Goal: Task Accomplishment & Management: Complete application form

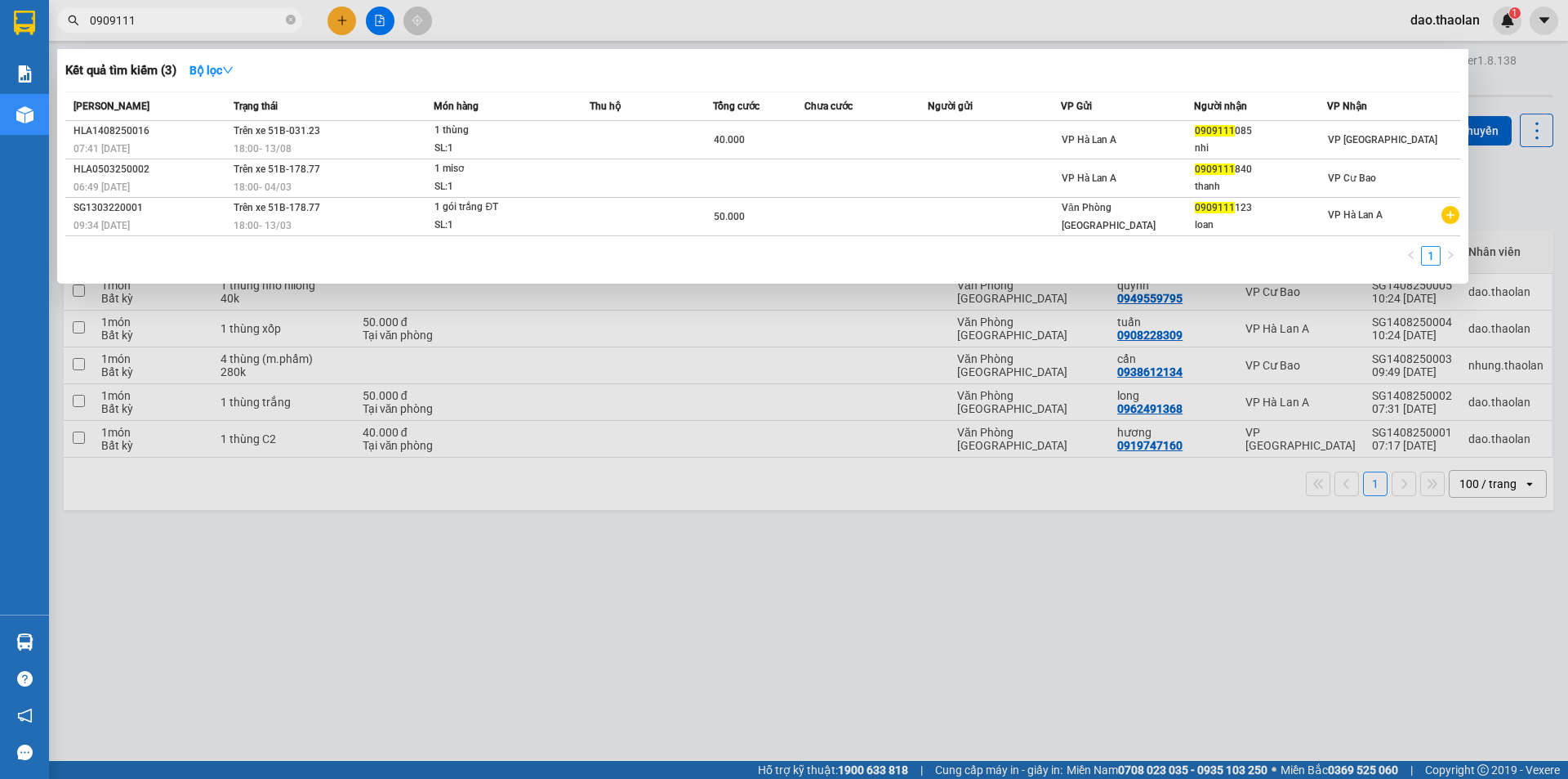
drag, startPoint x: 144, startPoint y: 17, endPoint x: 0, endPoint y: 2, distance: 144.8
click at [0, 2] on section "Kết quả [PERSON_NAME] ( 3 ) Bộ lọc Mã ĐH Trạng thái Món hàng Thu hộ [PERSON_NAM…" at bounding box center [784, 390] width 1568 height 779
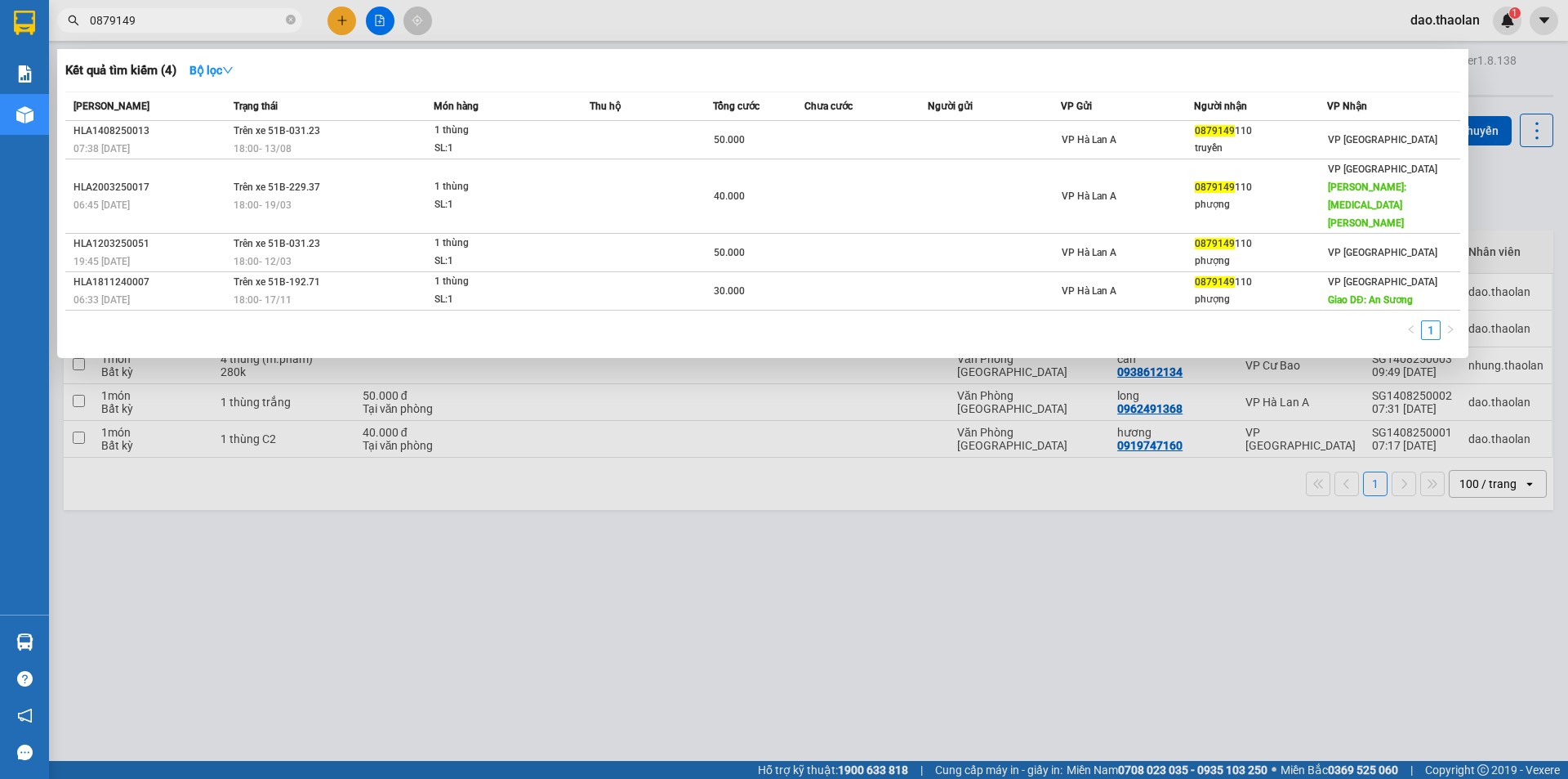
drag, startPoint x: 166, startPoint y: 23, endPoint x: 0, endPoint y: -38, distance: 176.9
click at [0, 0] on html "Kết quả [PERSON_NAME] ( 4 ) Bộ lọc Mã ĐH Trạng thái Món hàng Thu hộ [PERSON_NAM…" at bounding box center [784, 390] width 1568 height 779
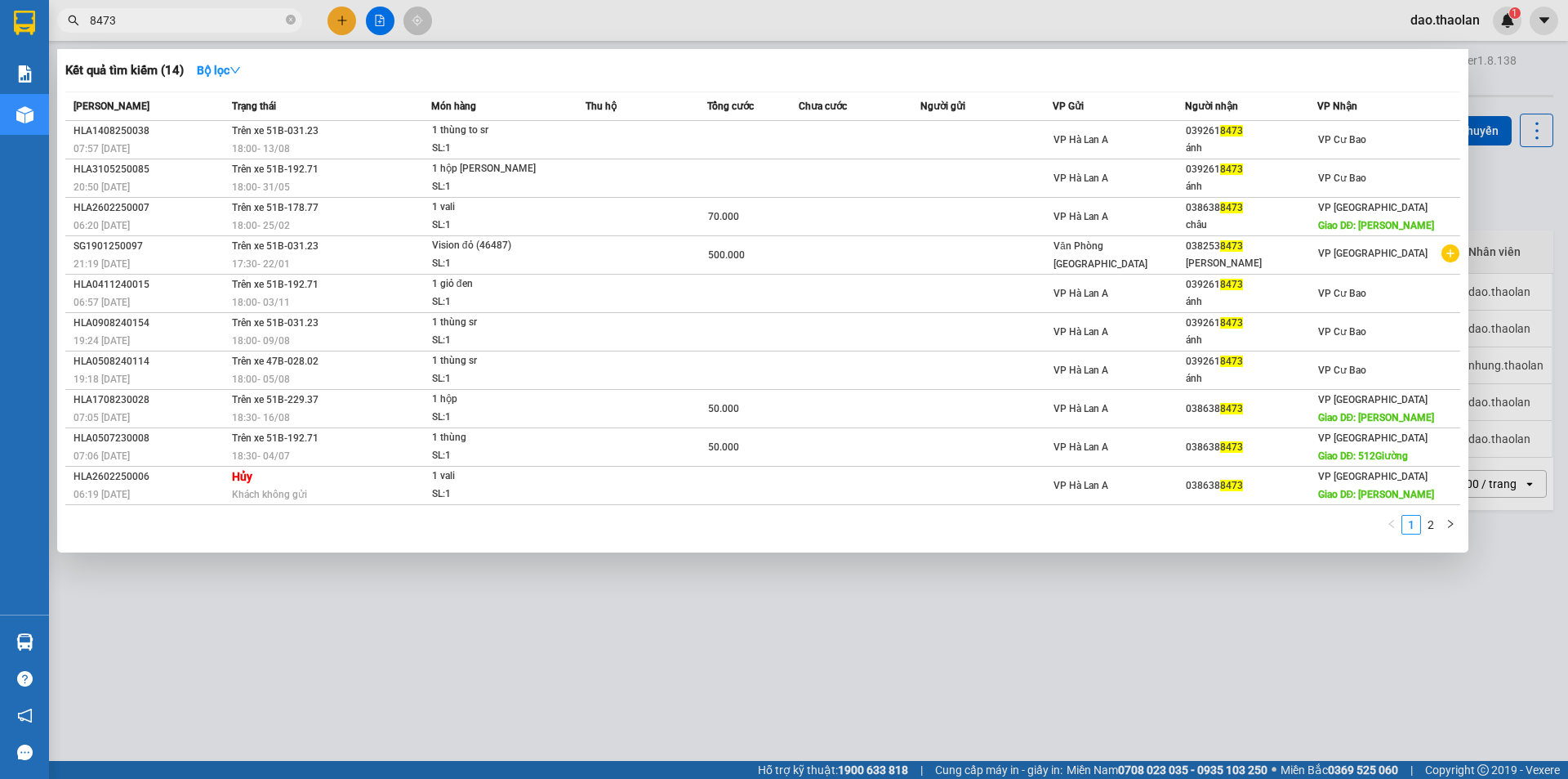
type input "8473"
click at [289, 22] on icon "close-circle" at bounding box center [291, 20] width 10 height 10
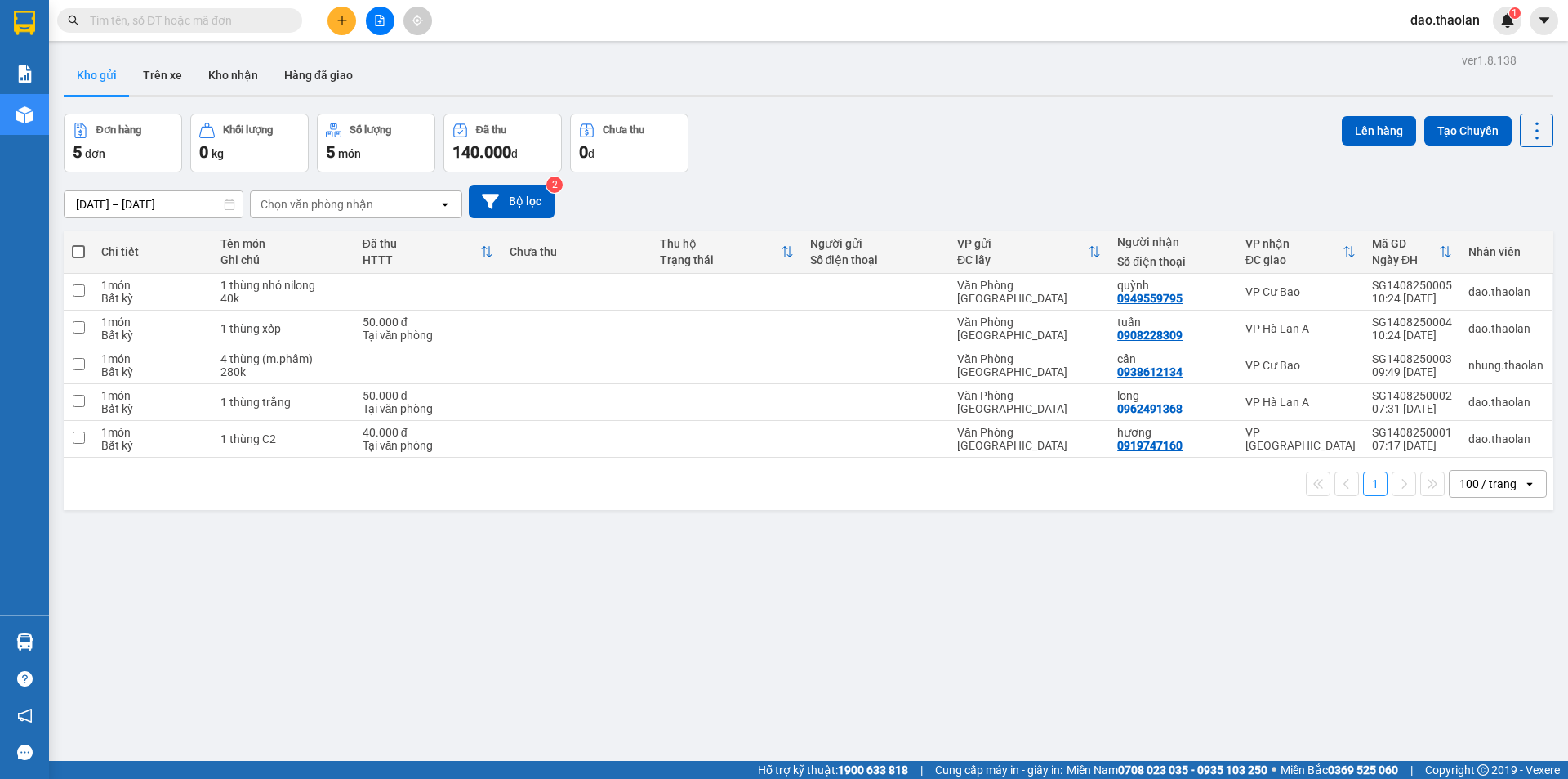
click at [265, 22] on input "text" at bounding box center [186, 21] width 193 height 18
click at [171, 203] on input "[DATE] – [DATE]" at bounding box center [154, 204] width 178 height 26
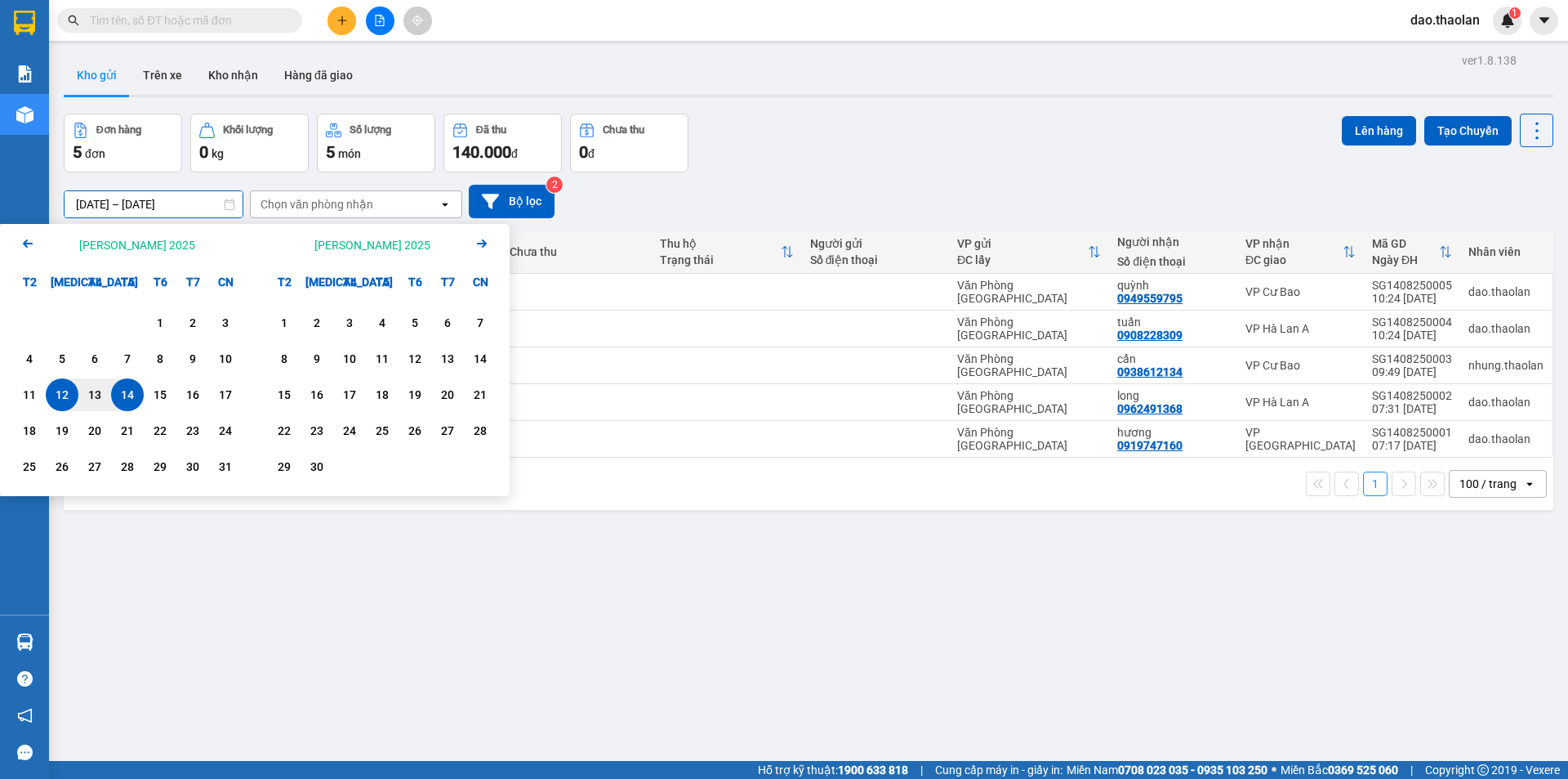
click at [28, 241] on icon "Arrow Left" at bounding box center [28, 244] width 20 height 20
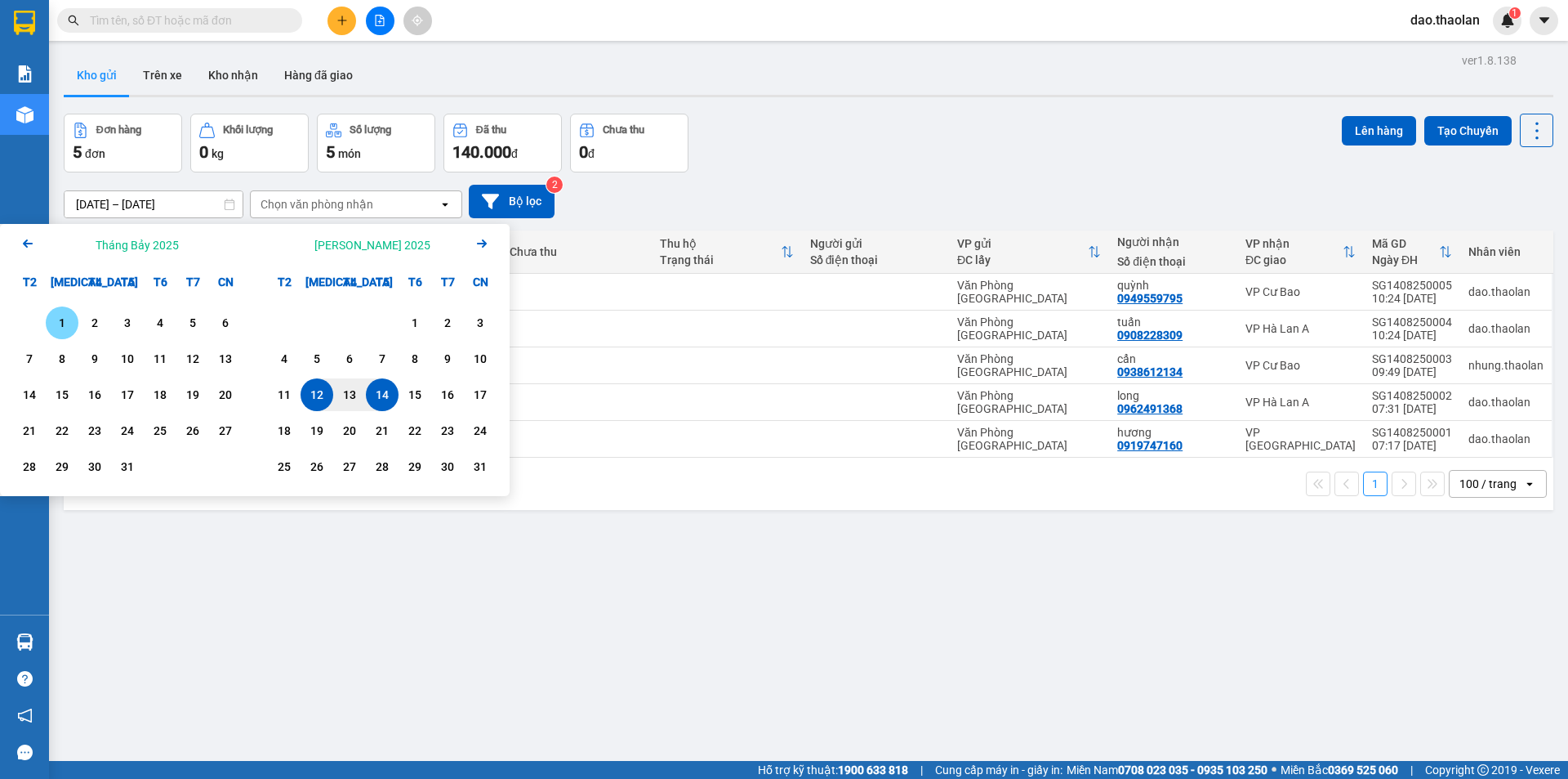
click at [68, 323] on div "1" at bounding box center [62, 323] width 22 height 20
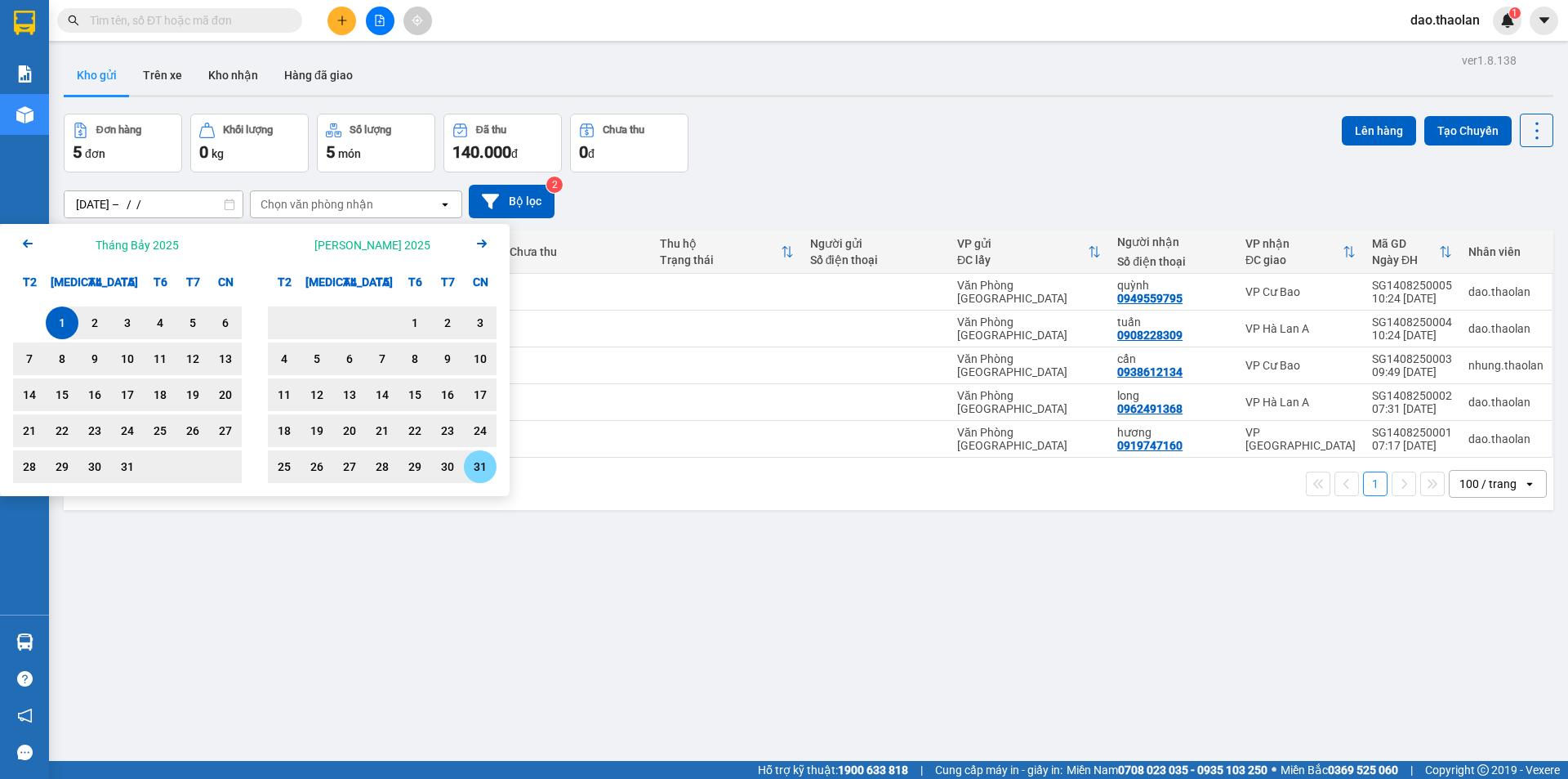
click at [468, 457] on div "31" at bounding box center [480, 466] width 32 height 32
type input "[DATE] – [DATE]"
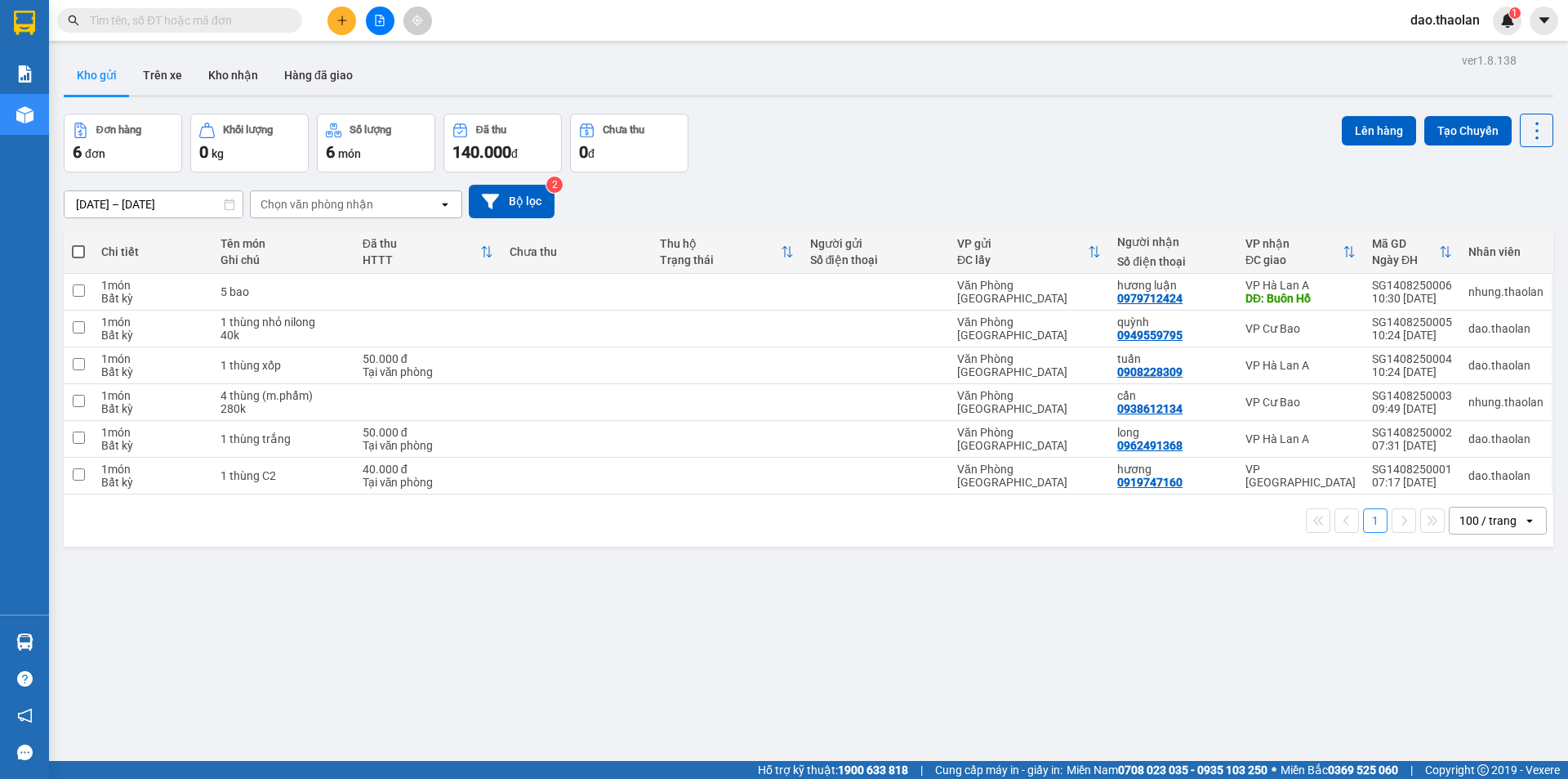
click at [1474, 514] on div "100 / trang" at bounding box center [1488, 521] width 57 height 17
click at [989, 185] on div "[DATE] – [DATE] Press the down arrow key to interact with the calendar and sele…" at bounding box center [809, 201] width 1490 height 33
click at [167, 21] on input "text" at bounding box center [186, 21] width 193 height 18
click at [163, 66] on button "Trên xe" at bounding box center [162, 75] width 66 height 39
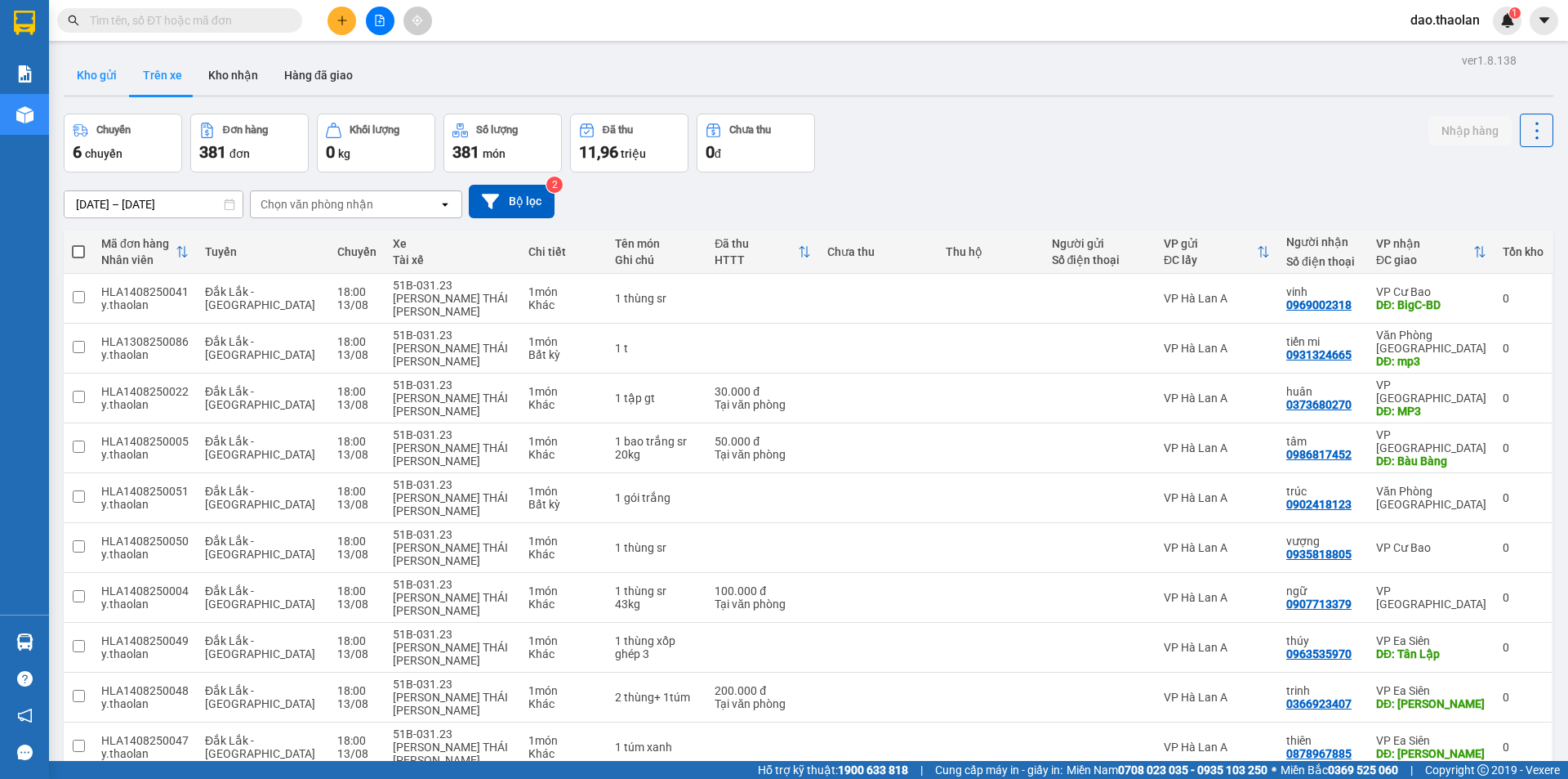
click at [104, 84] on button "Kho gửi" at bounding box center [97, 75] width 67 height 39
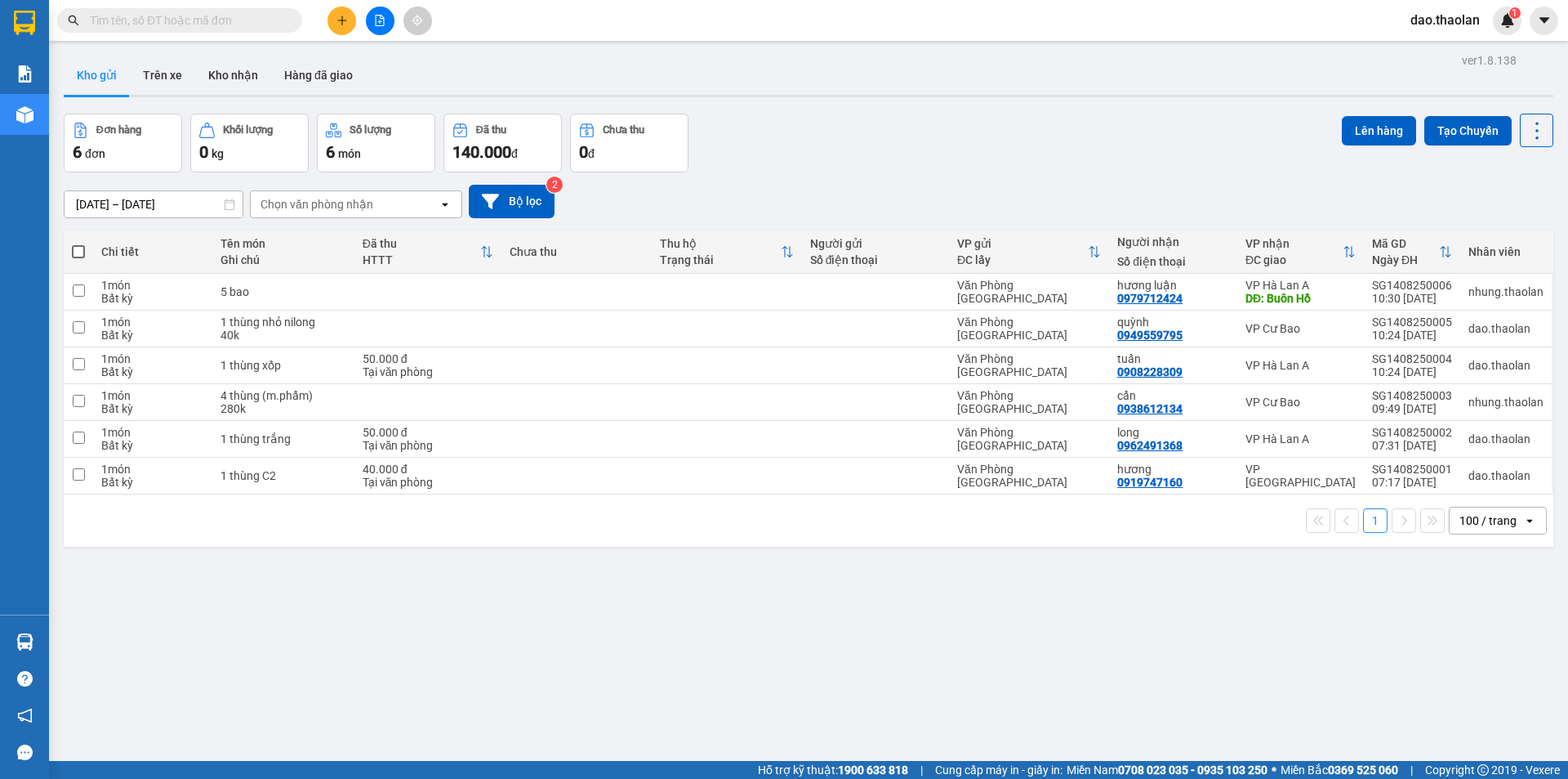
click at [195, 24] on input "text" at bounding box center [186, 21] width 193 height 18
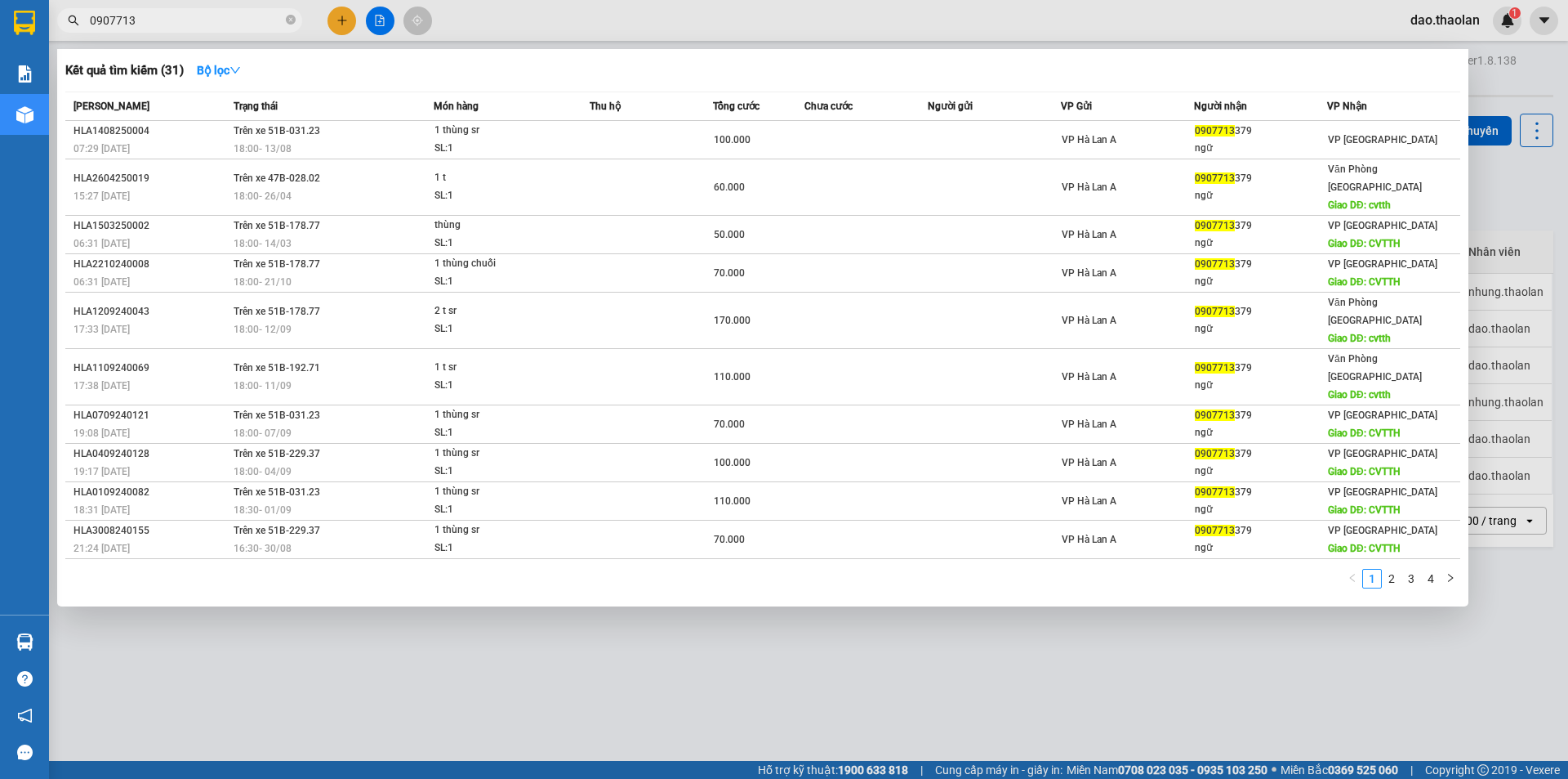
drag, startPoint x: 188, startPoint y: 20, endPoint x: 0, endPoint y: -17, distance: 191.6
click at [0, 0] on html "Kết quả [PERSON_NAME] ( 31 ) Bộ lọc Mã ĐH Trạng thái Món hàng Thu hộ [PERSON_NA…" at bounding box center [784, 390] width 1568 height 779
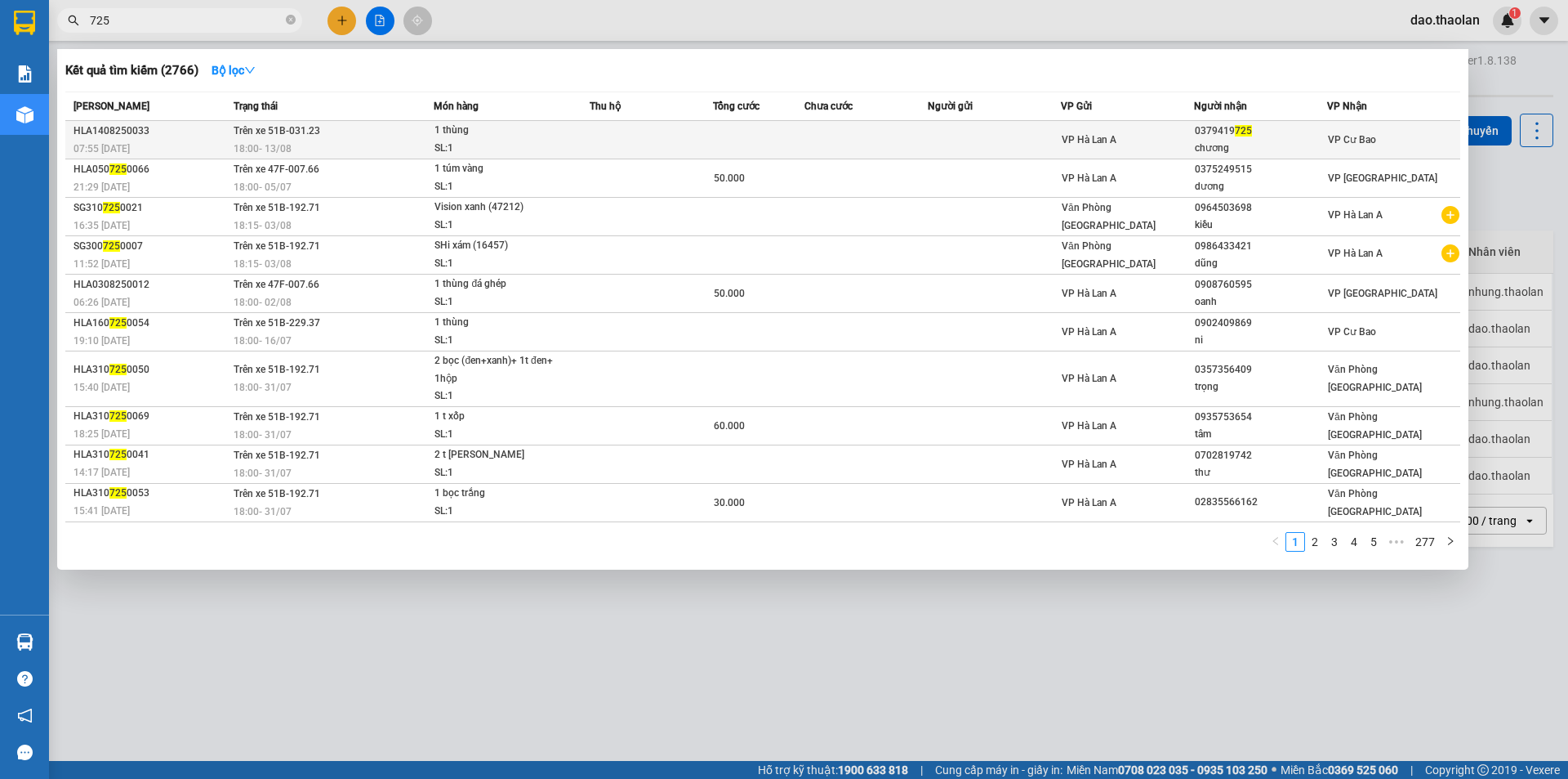
type input "725"
click at [927, 144] on td at bounding box center [994, 140] width 133 height 38
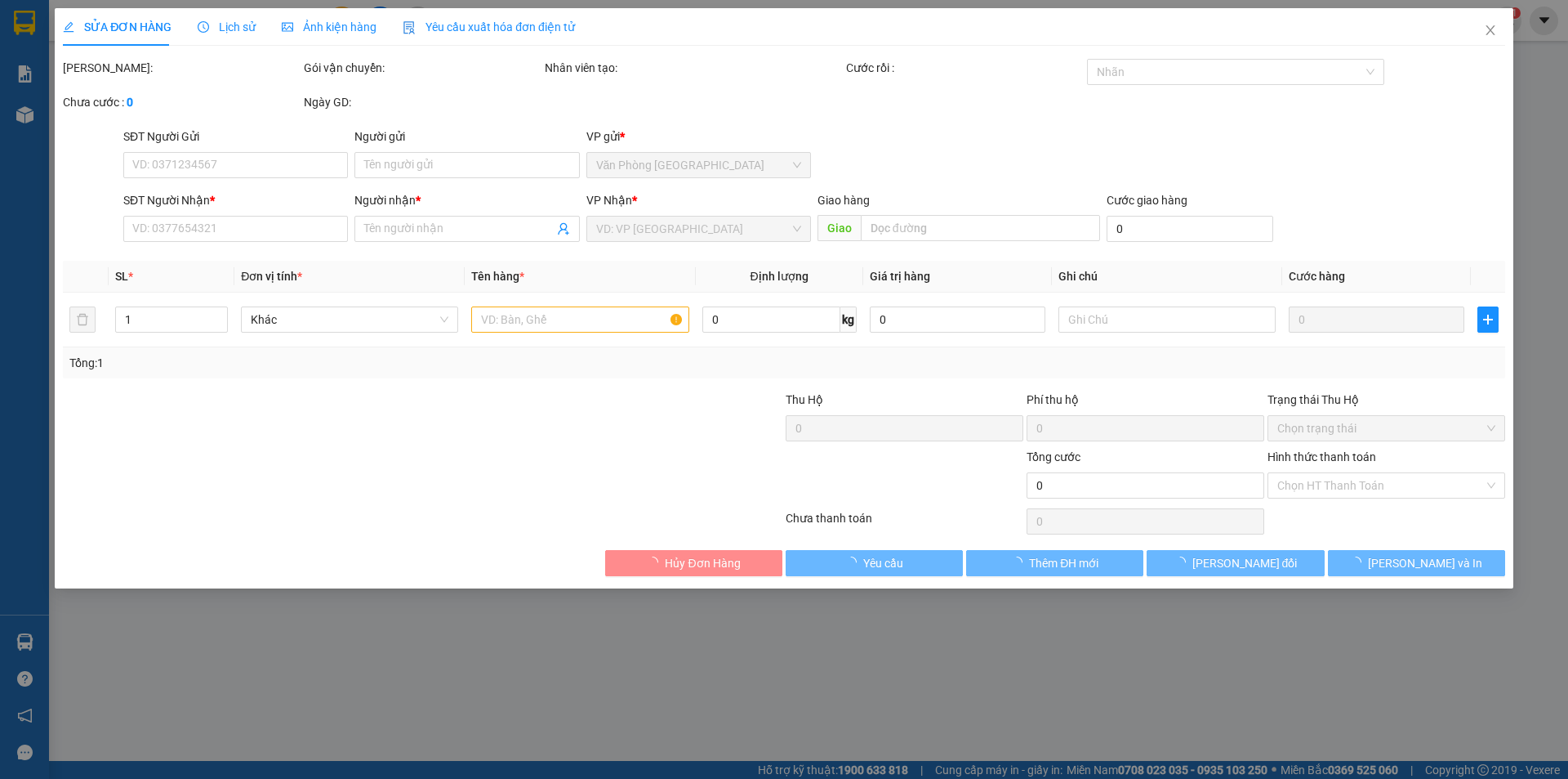
type input "0379419725"
type input "chương"
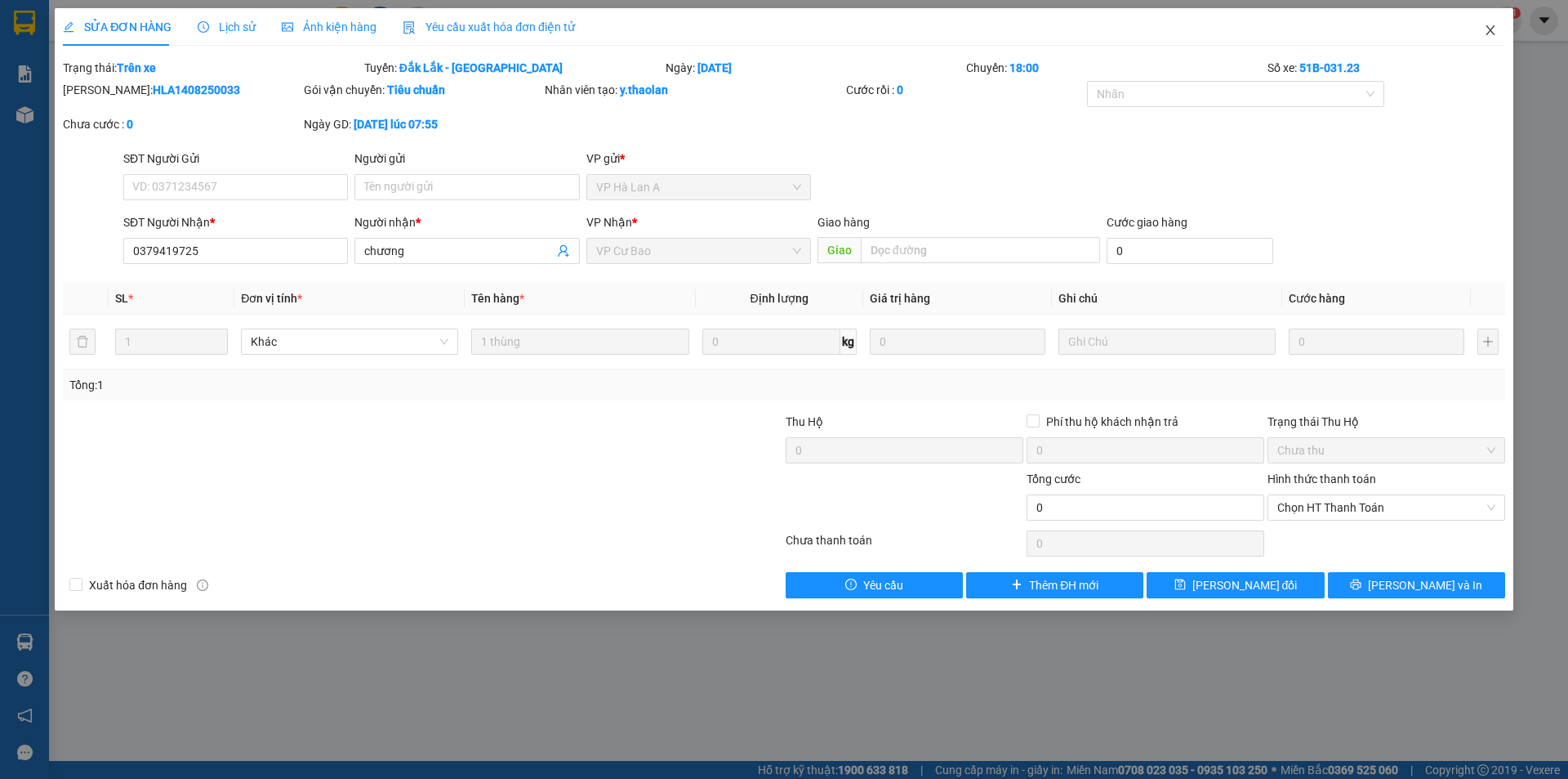
drag, startPoint x: 1504, startPoint y: 32, endPoint x: 544, endPoint y: 0, distance: 960.5
click at [1503, 32] on span "Close" at bounding box center [1491, 31] width 46 height 46
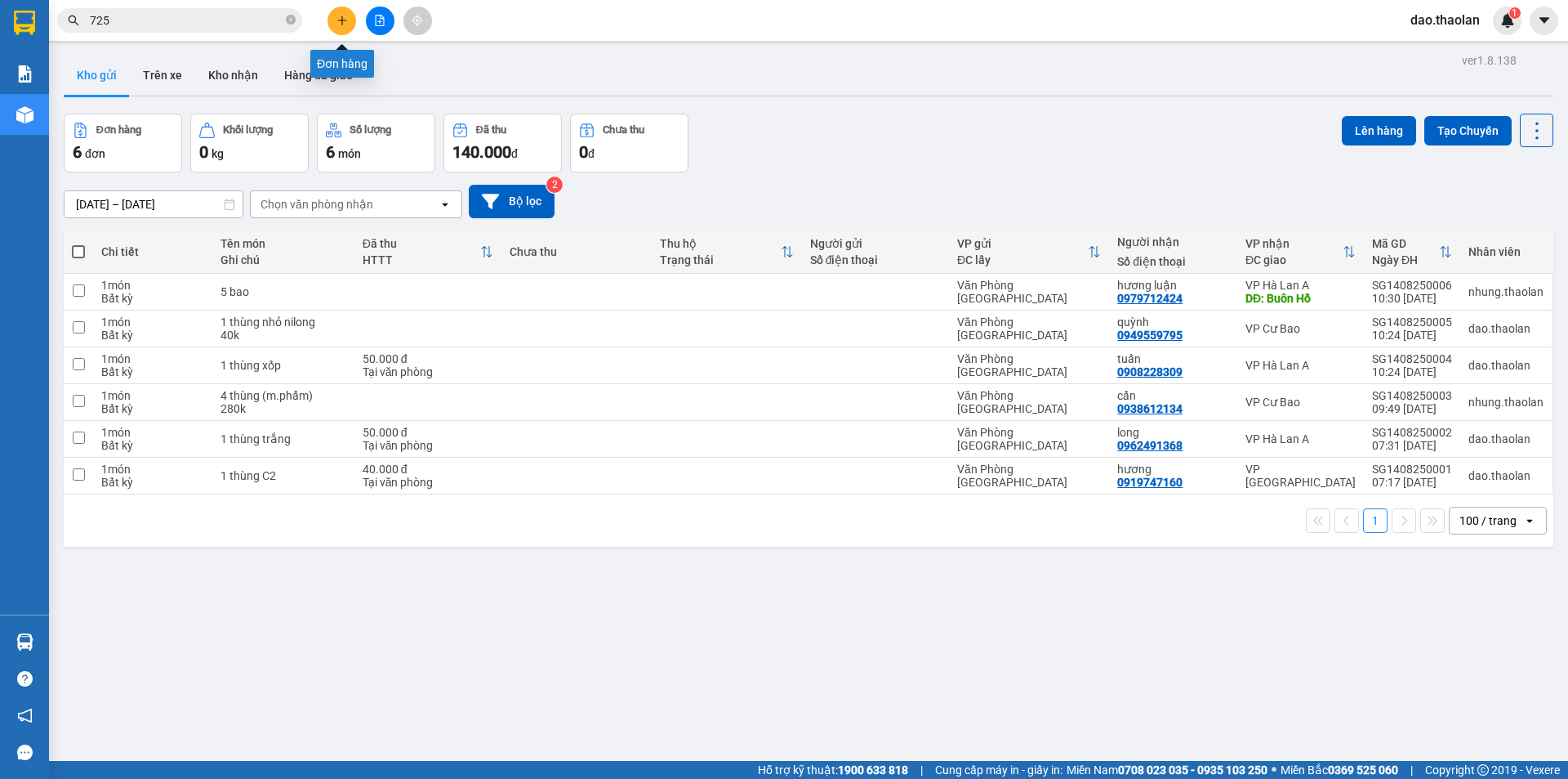
click at [354, 23] on button at bounding box center [342, 21] width 28 height 28
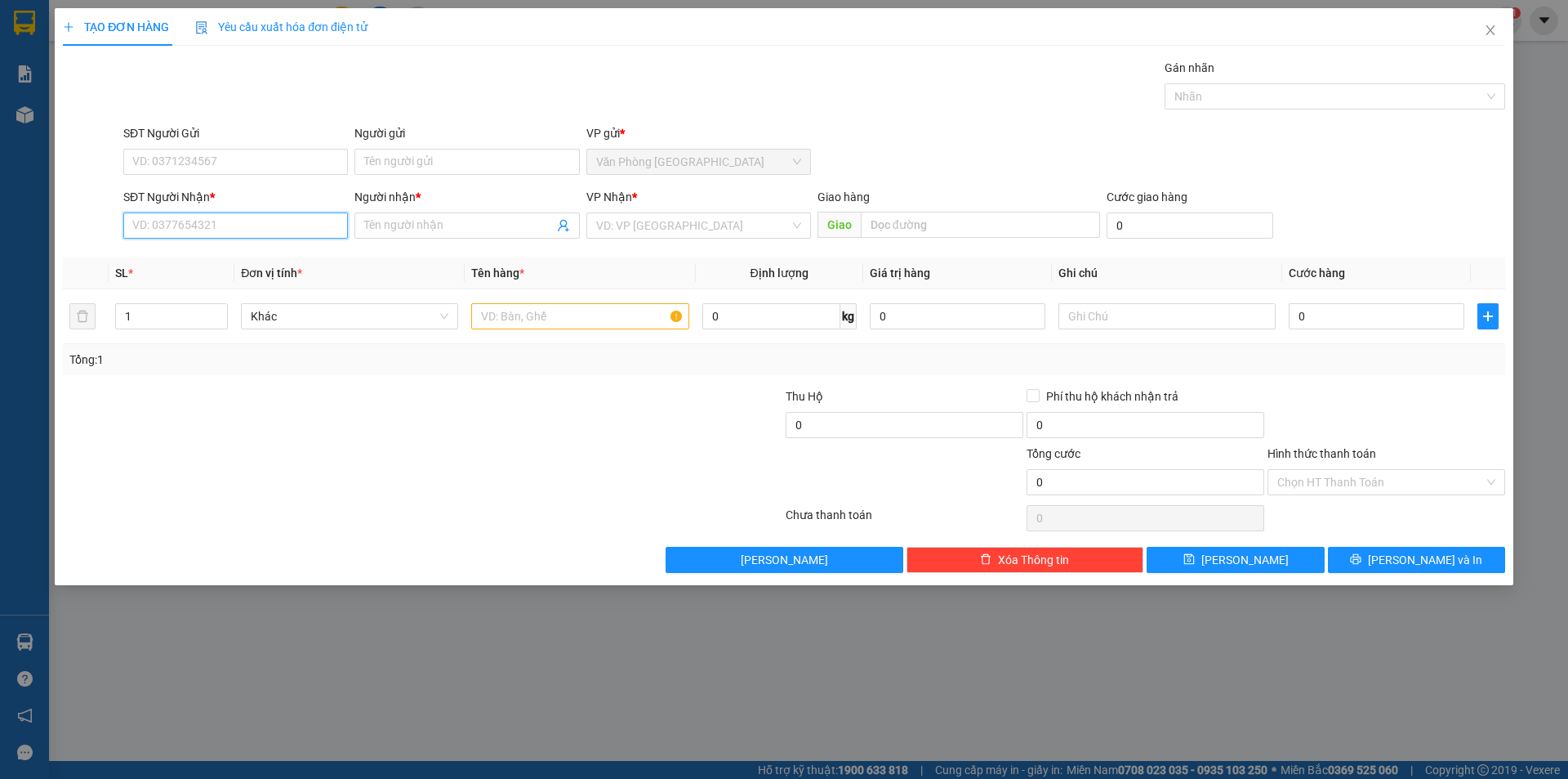
drag, startPoint x: 281, startPoint y: 221, endPoint x: 273, endPoint y: 220, distance: 8.1
click at [273, 220] on input "SĐT Người Nhận *" at bounding box center [235, 225] width 225 height 26
type input "0330730780"
click at [377, 218] on span at bounding box center [467, 225] width 225 height 26
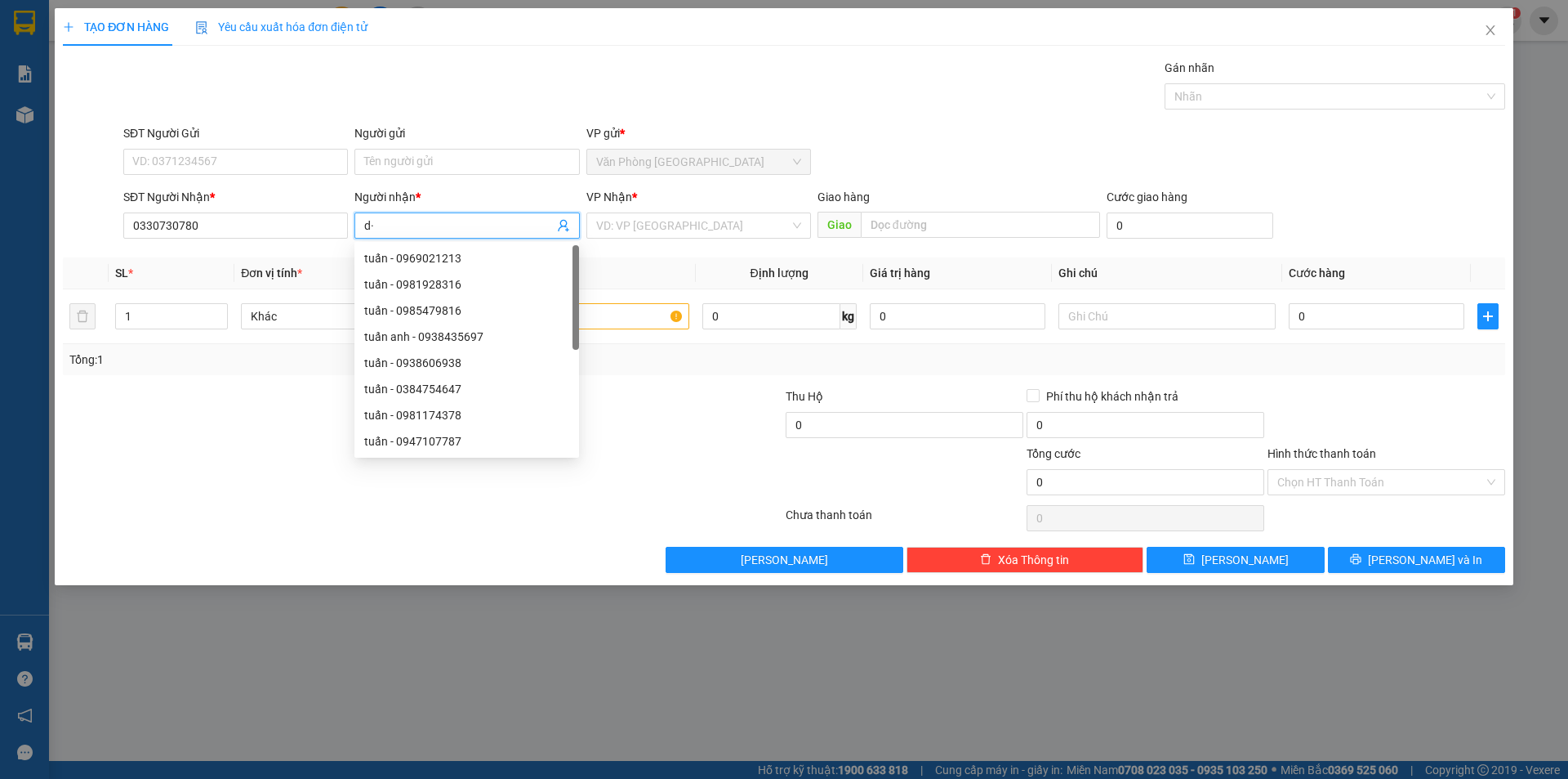
type input "d"
type input "đ"
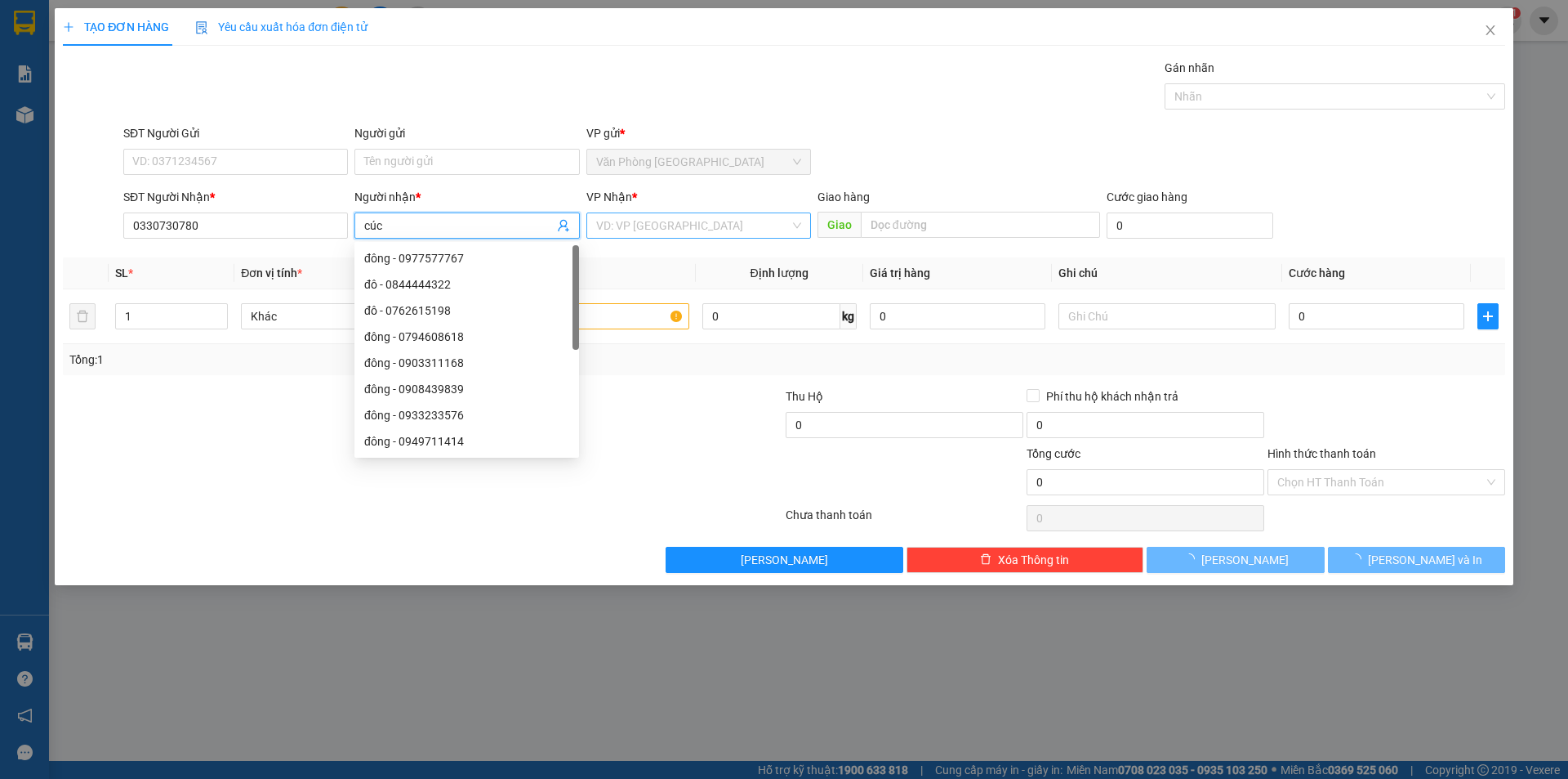
type input "cúc"
drag, startPoint x: 631, startPoint y: 228, endPoint x: 643, endPoint y: 238, distance: 15.6
click at [631, 228] on input "search" at bounding box center [693, 225] width 194 height 24
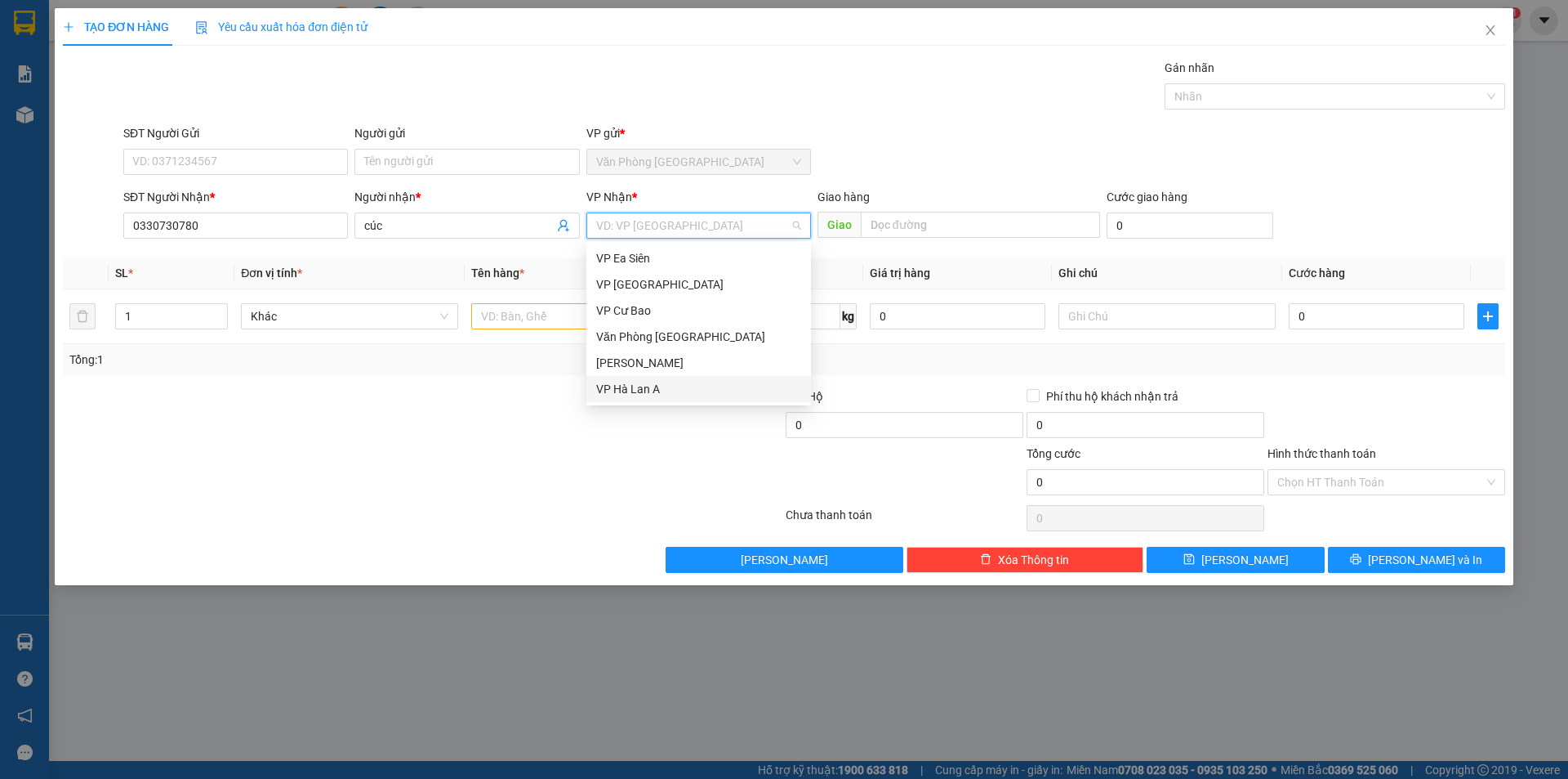
click at [673, 384] on div "VP Hà Lan A" at bounding box center [699, 390] width 205 height 18
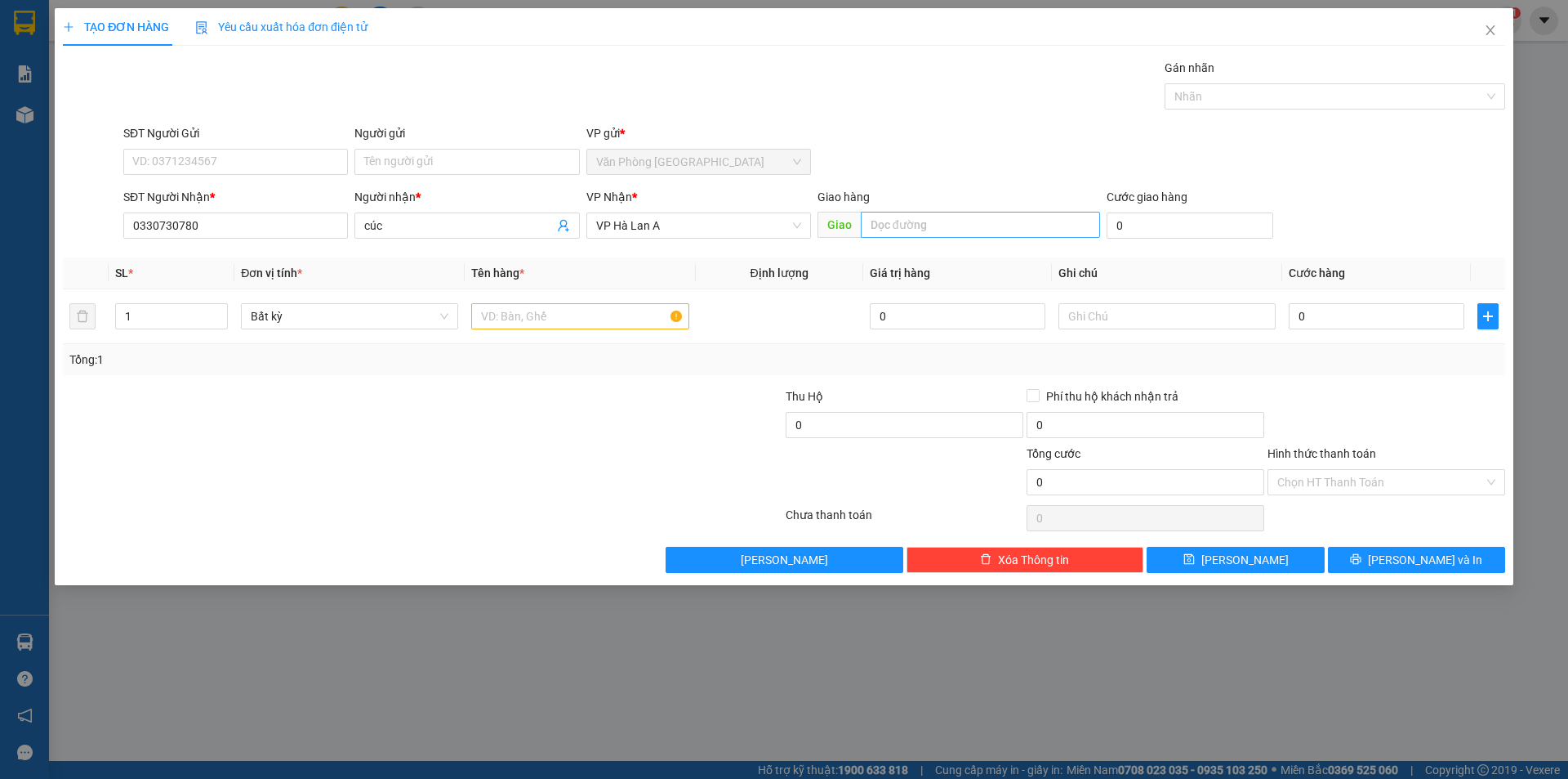
drag, startPoint x: 939, startPoint y: 208, endPoint x: 943, endPoint y: 226, distance: 18.4
click at [941, 210] on div "Giao hàng" at bounding box center [959, 200] width 283 height 24
click at [943, 226] on input "text" at bounding box center [981, 224] width 240 height 26
type input "[PERSON_NAME]"
drag, startPoint x: 279, startPoint y: 224, endPoint x: 0, endPoint y: 226, distance: 279.0
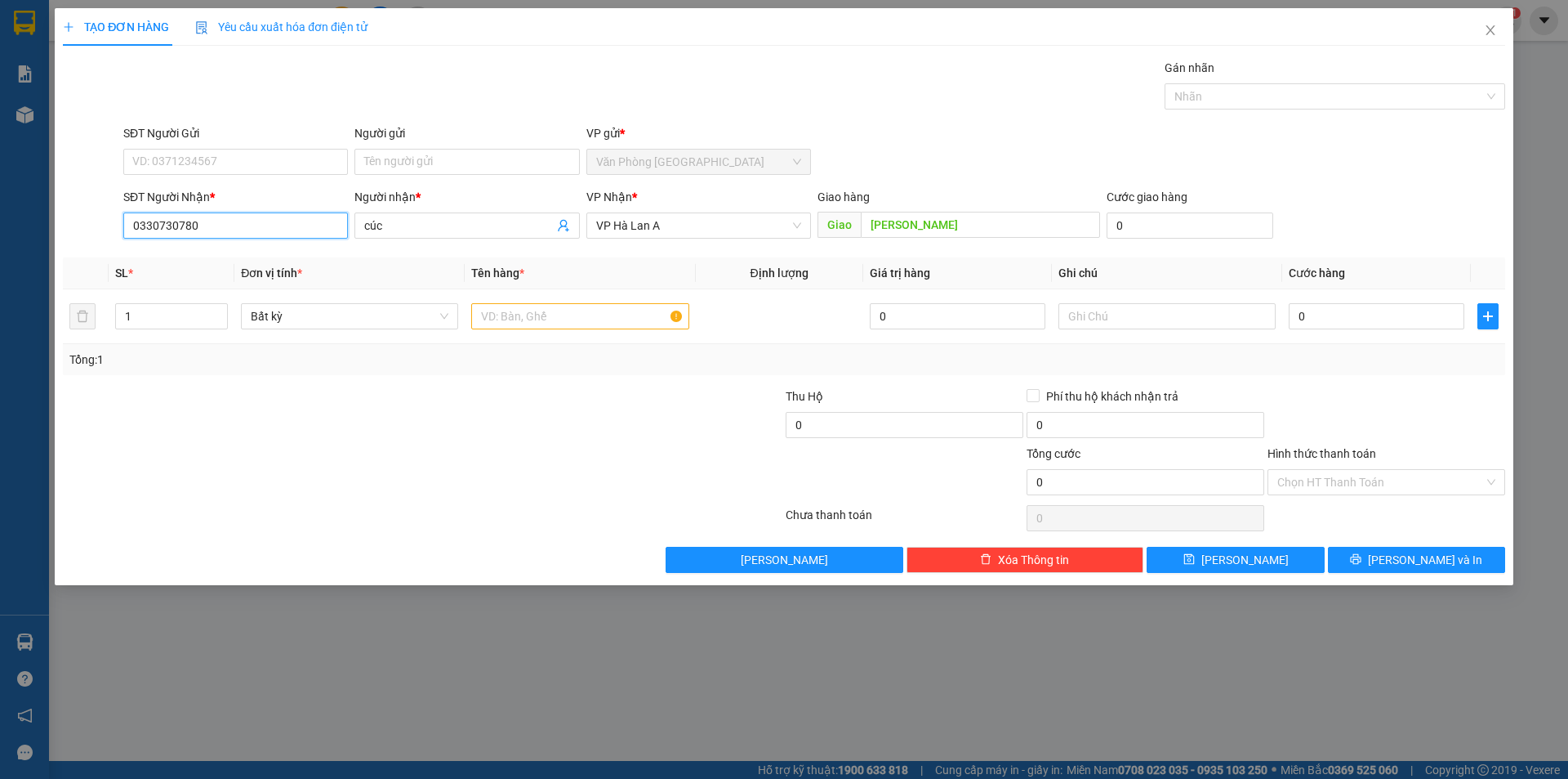
click at [0, 219] on div "TẠO ĐƠN HÀNG Yêu cầu xuất [PERSON_NAME] điện tử Transit Pickup Surcharge Ids Tr…" at bounding box center [784, 390] width 1568 height 779
click at [181, 254] on div "0336730780 - cúc" at bounding box center [235, 258] width 205 height 18
type input "0336730780"
click at [558, 310] on input "text" at bounding box center [580, 315] width 217 height 26
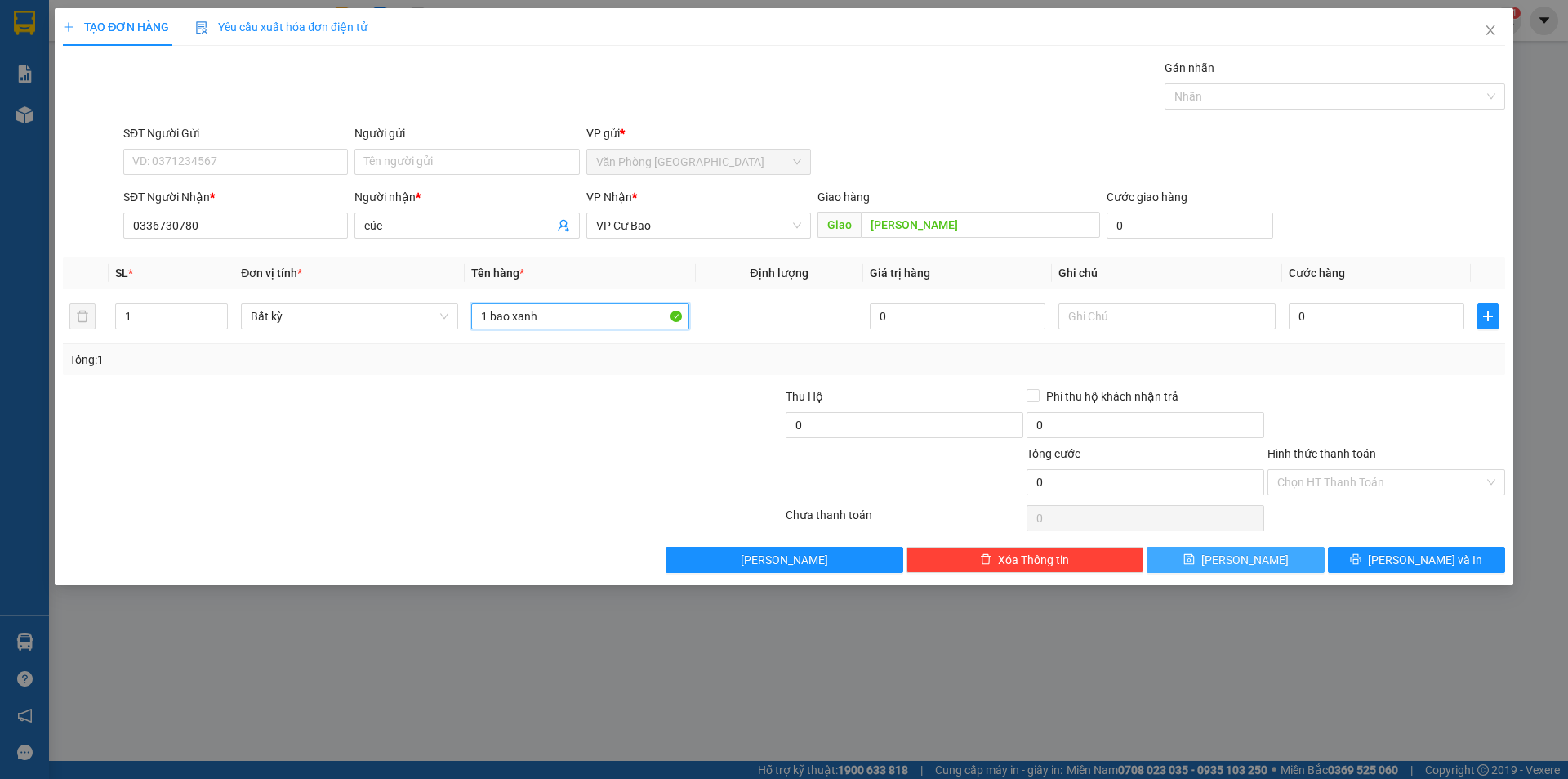
type input "1 bao xanh"
click at [1211, 568] on button "[PERSON_NAME]" at bounding box center [1235, 559] width 177 height 26
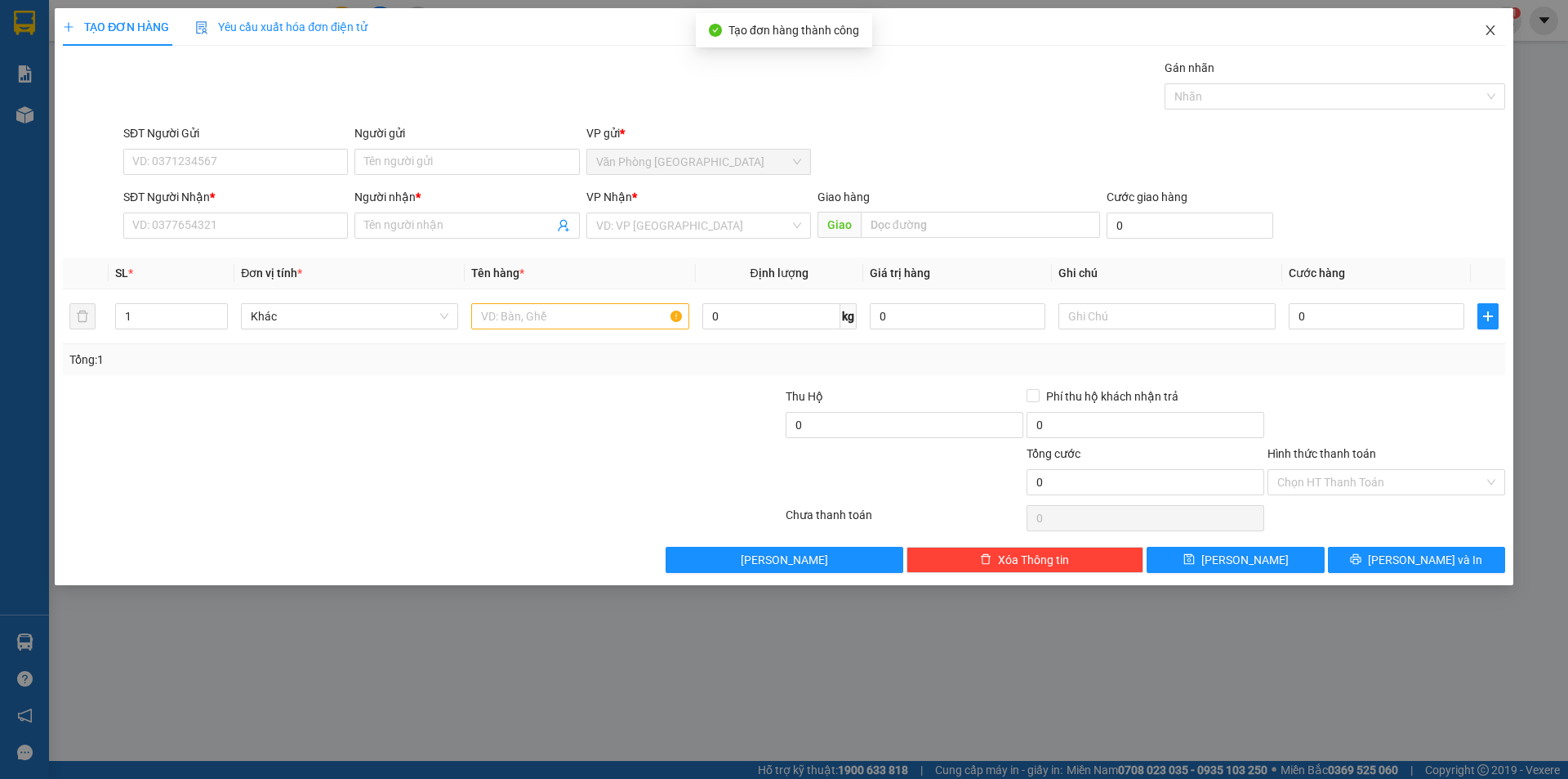
click at [1492, 32] on icon "close" at bounding box center [1490, 30] width 9 height 10
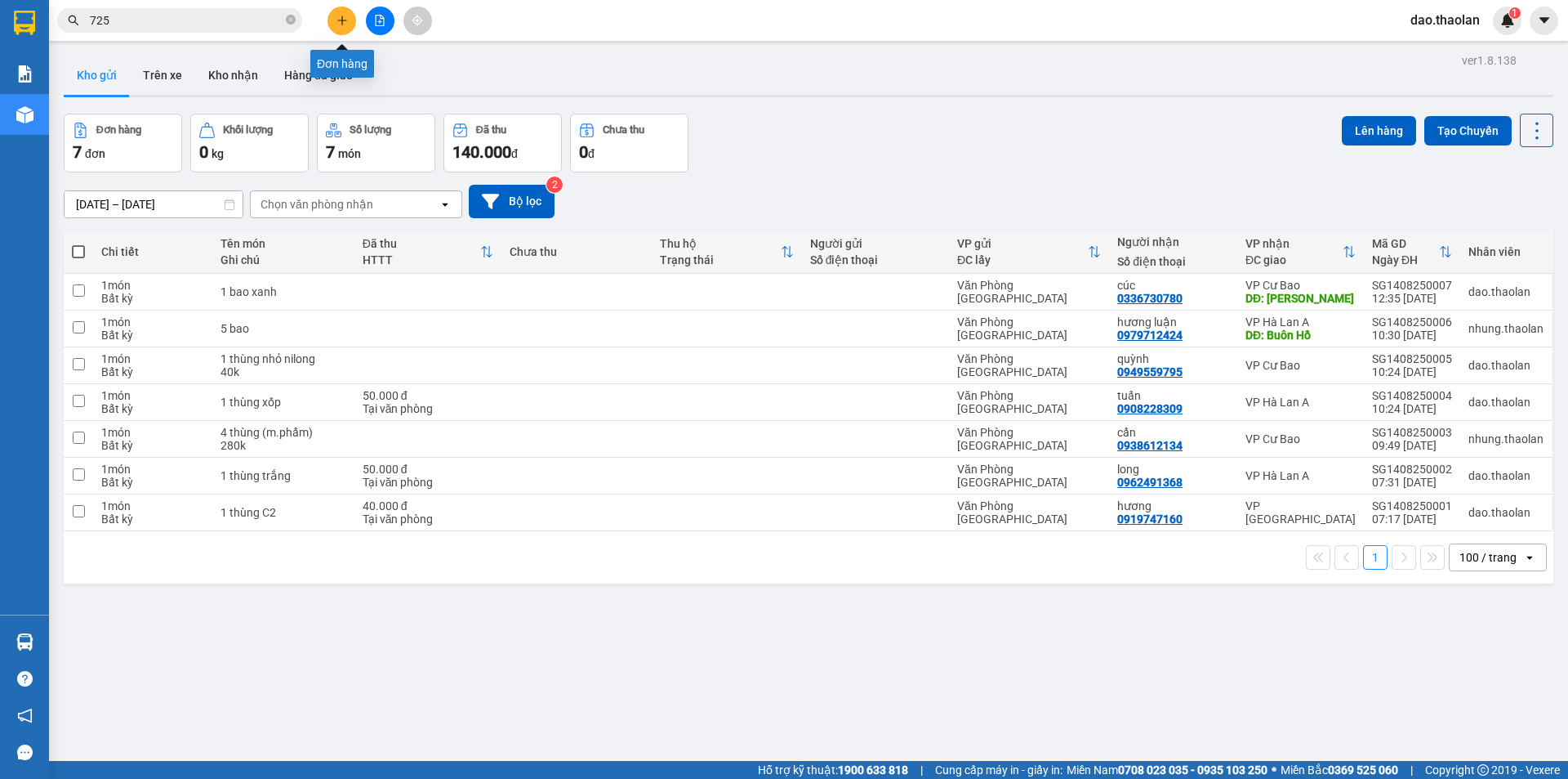
click at [339, 19] on icon "plus" at bounding box center [343, 21] width 12 height 12
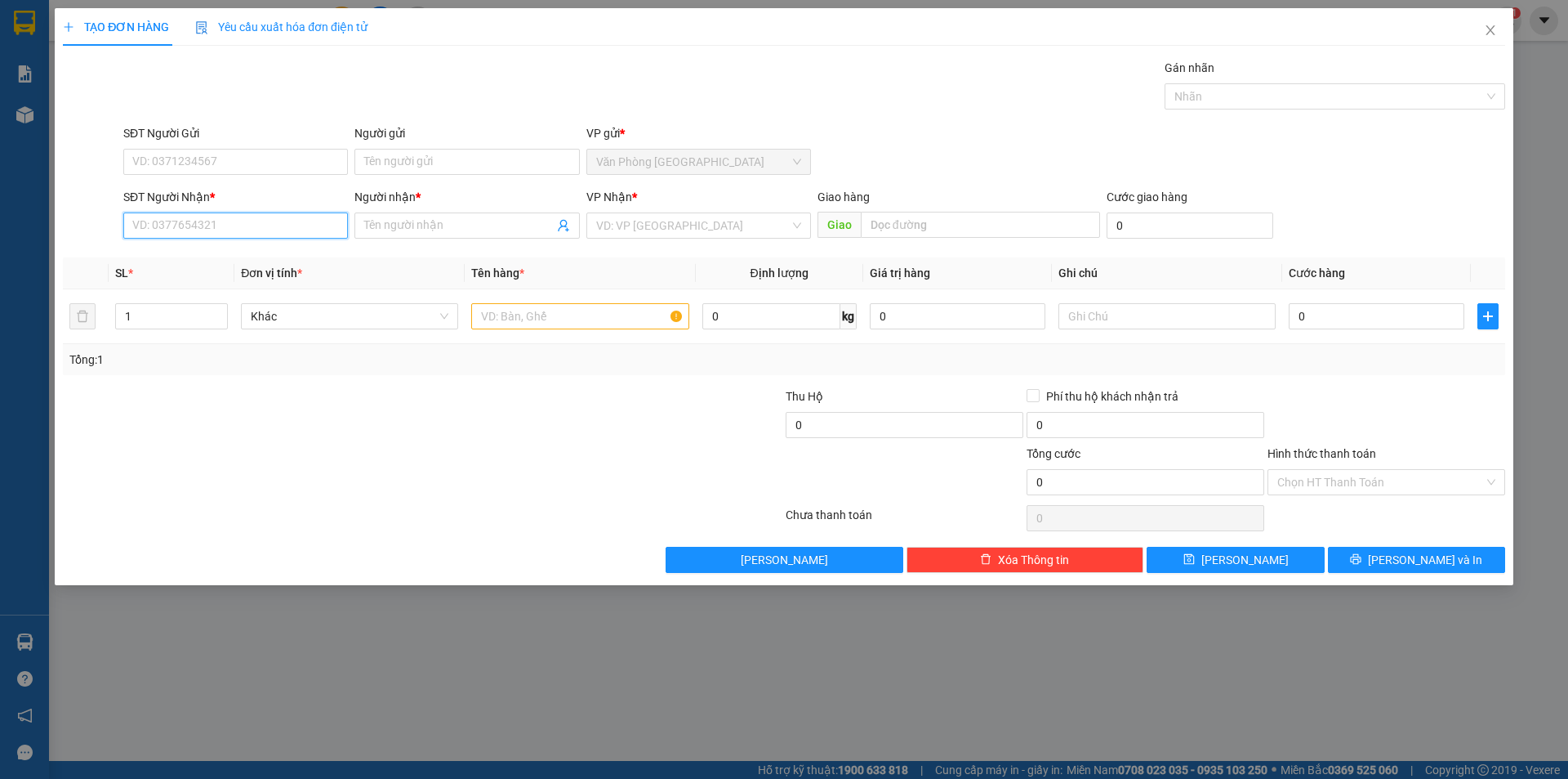
click at [185, 232] on input "SĐT Người Nhận *" at bounding box center [235, 225] width 225 height 26
type input "0375703678"
drag, startPoint x: 426, startPoint y: 238, endPoint x: 423, endPoint y: 181, distance: 57.1
click at [428, 236] on span at bounding box center [467, 225] width 225 height 26
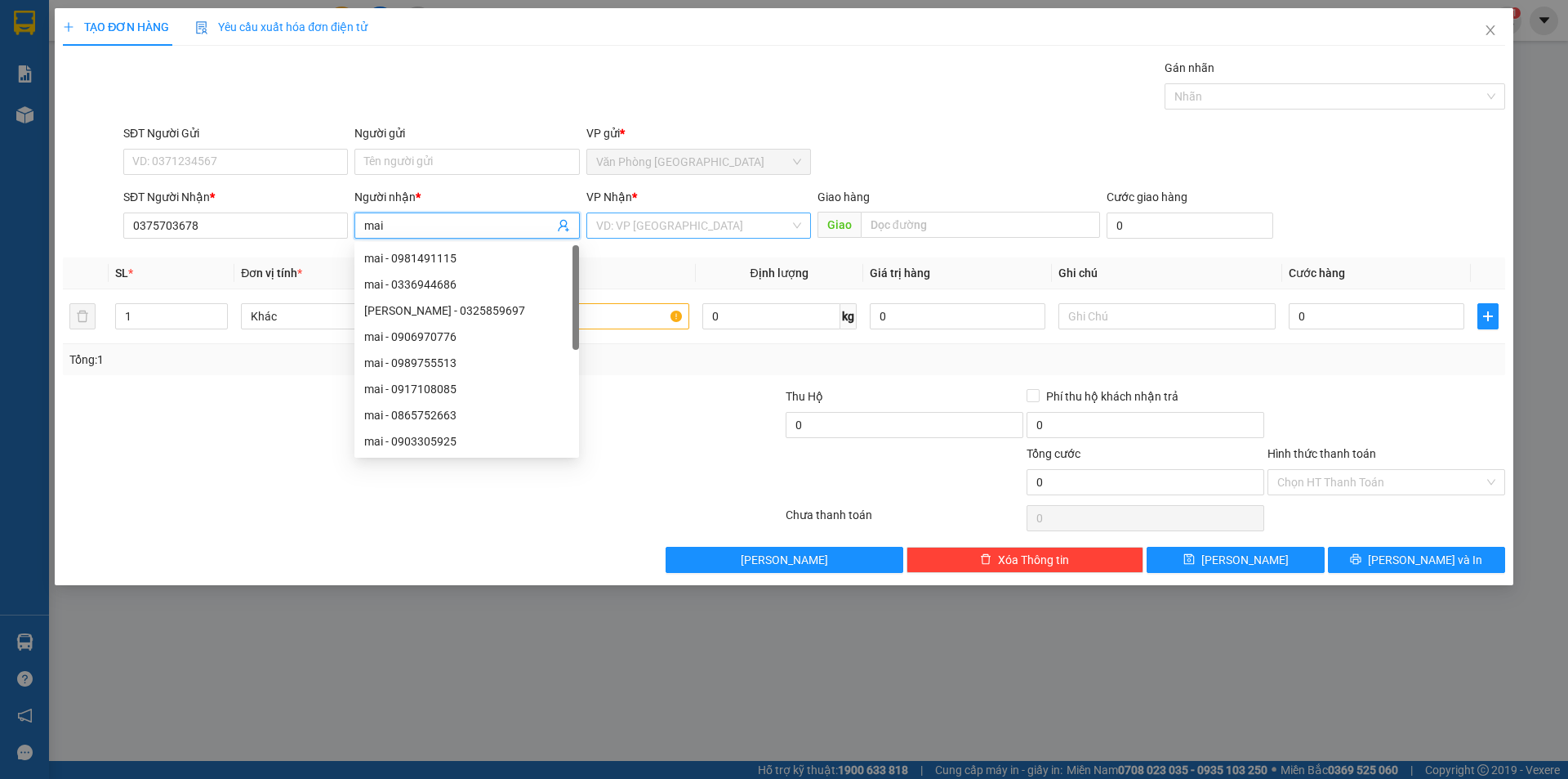
type input "mai"
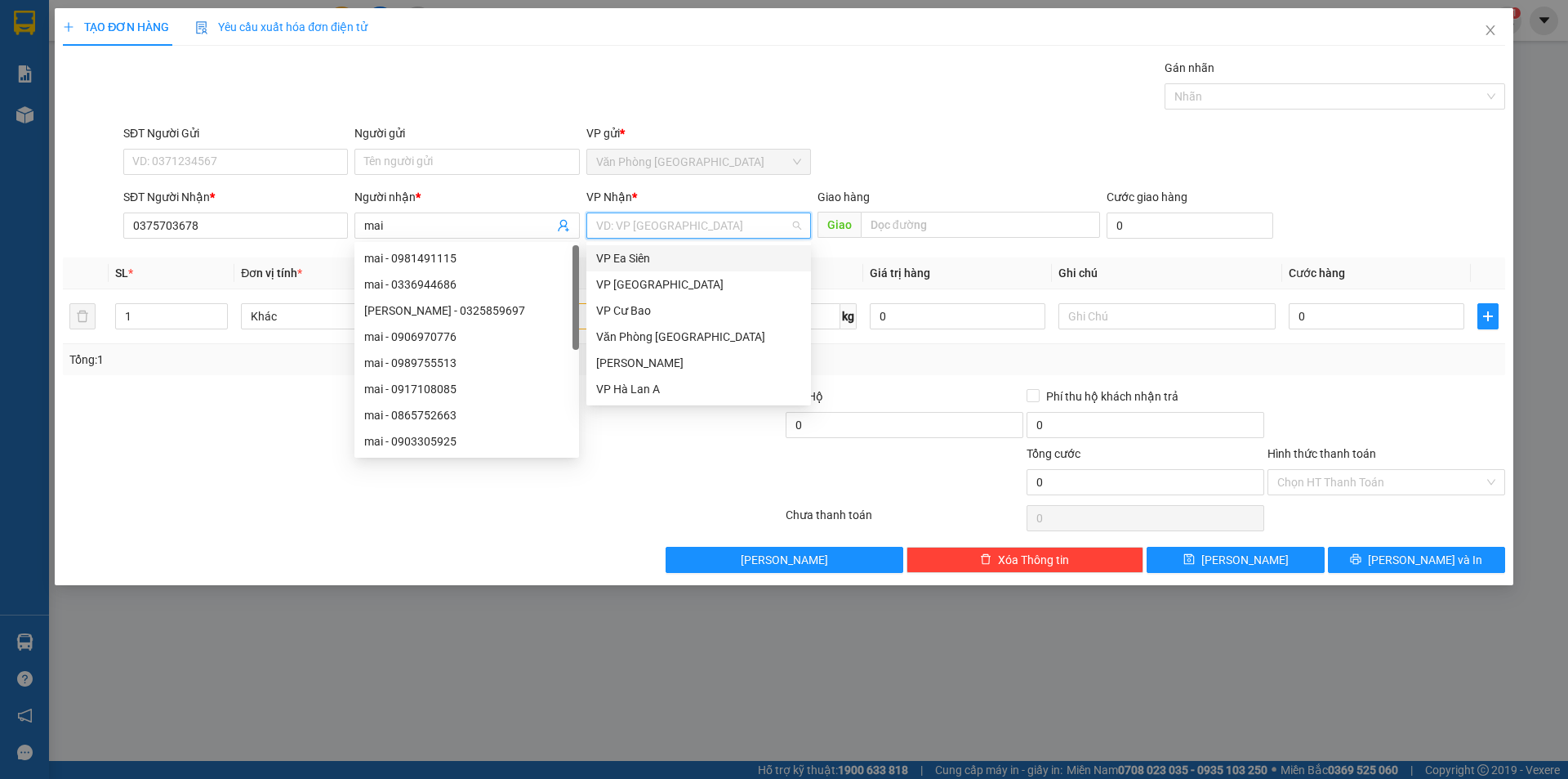
click at [616, 223] on input "search" at bounding box center [693, 225] width 194 height 24
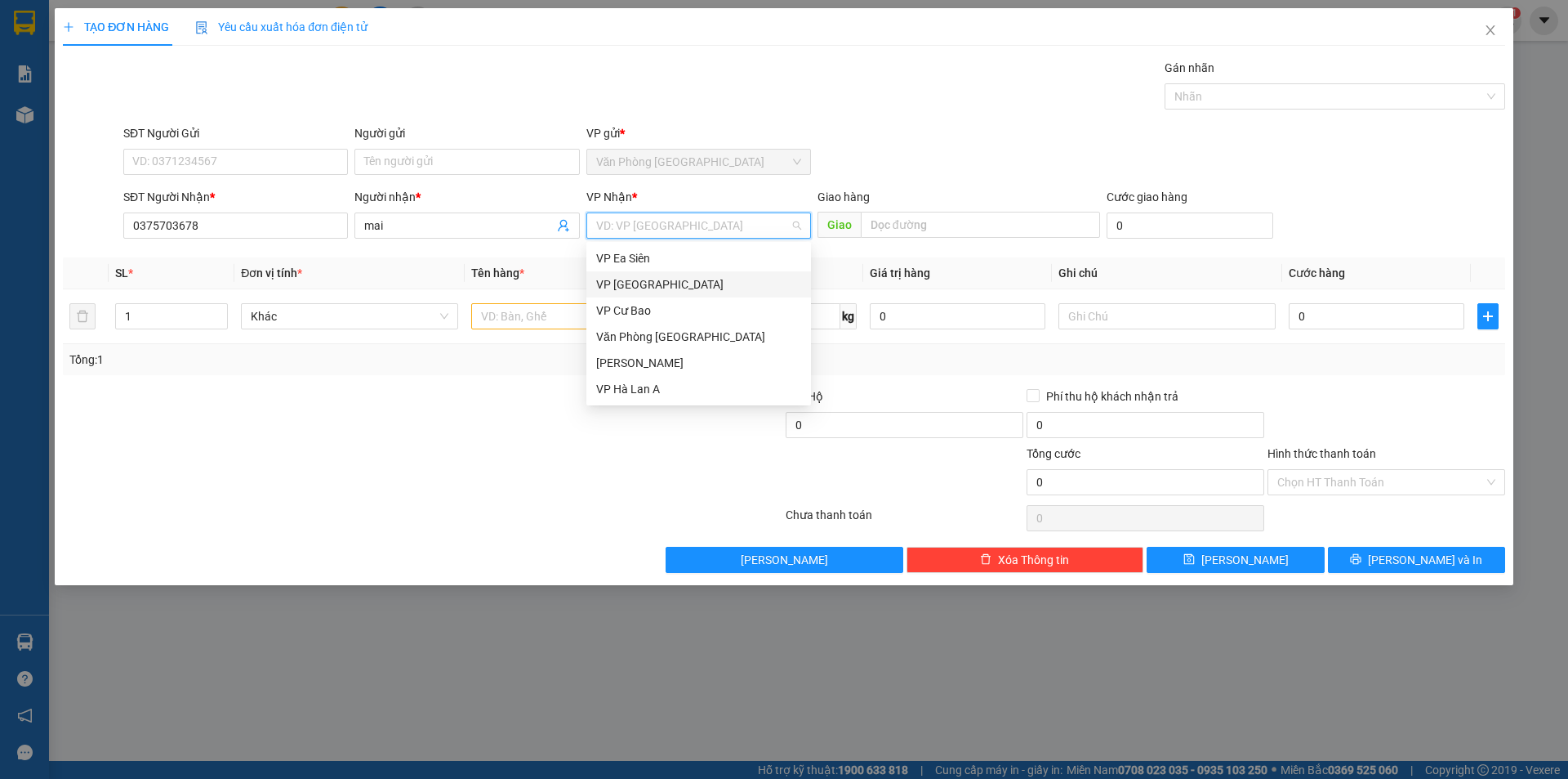
drag, startPoint x: 654, startPoint y: 385, endPoint x: 660, endPoint y: 286, distance: 99.2
click at [660, 288] on div "VP [PERSON_NAME] VP [PERSON_NAME] VP Cư [PERSON_NAME] [GEOGRAPHIC_DATA] [PERSON…" at bounding box center [699, 324] width 225 height 157
click at [661, 286] on div "VP [GEOGRAPHIC_DATA]" at bounding box center [699, 285] width 205 height 18
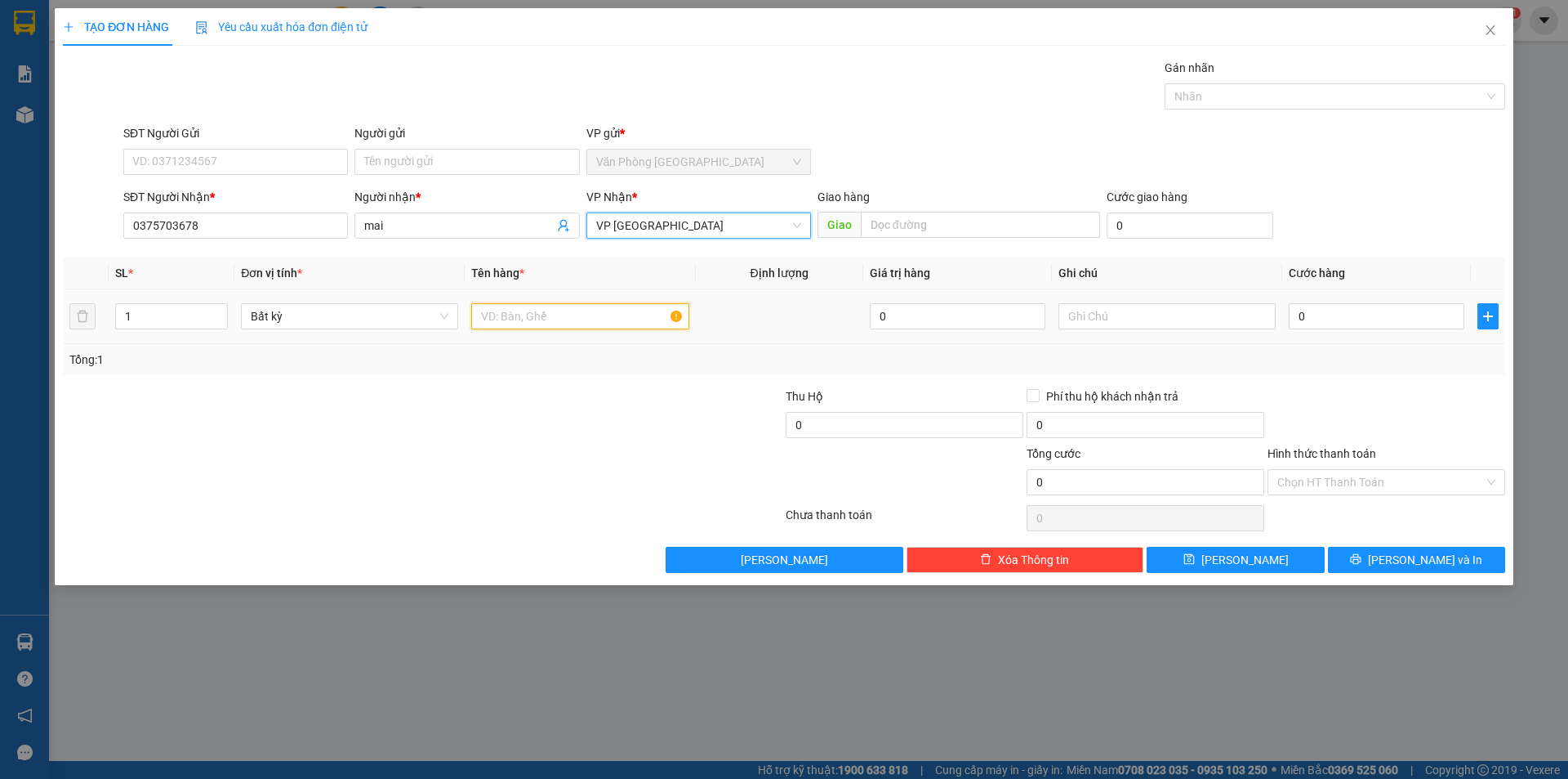
click at [582, 309] on input "text" at bounding box center [580, 315] width 217 height 26
type input "1 bt t.hộ 1.800"
click at [1091, 314] on input "text" at bounding box center [1167, 315] width 217 height 26
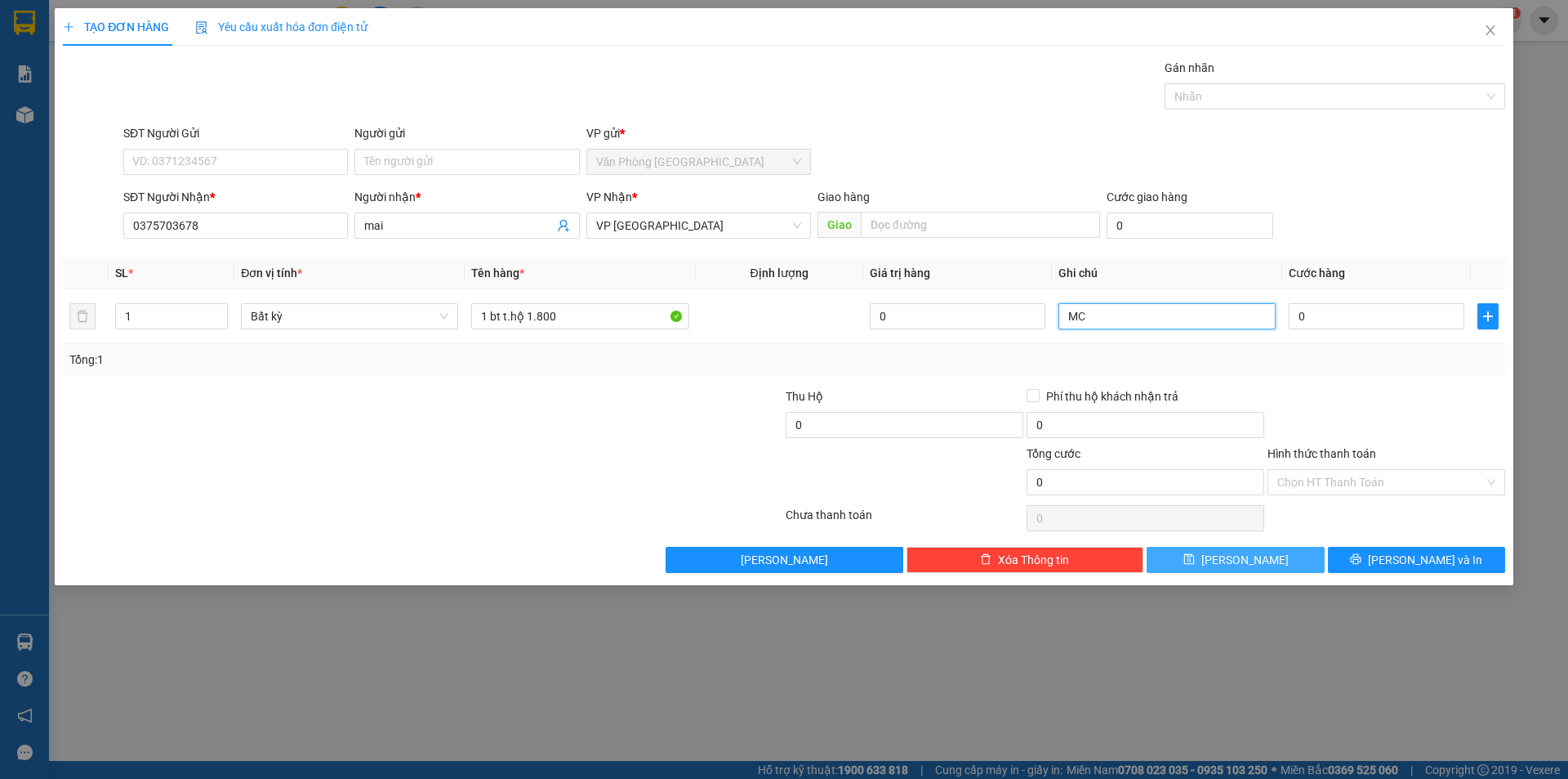
type input "MC"
click at [1236, 563] on span "[PERSON_NAME]" at bounding box center [1244, 560] width 87 height 18
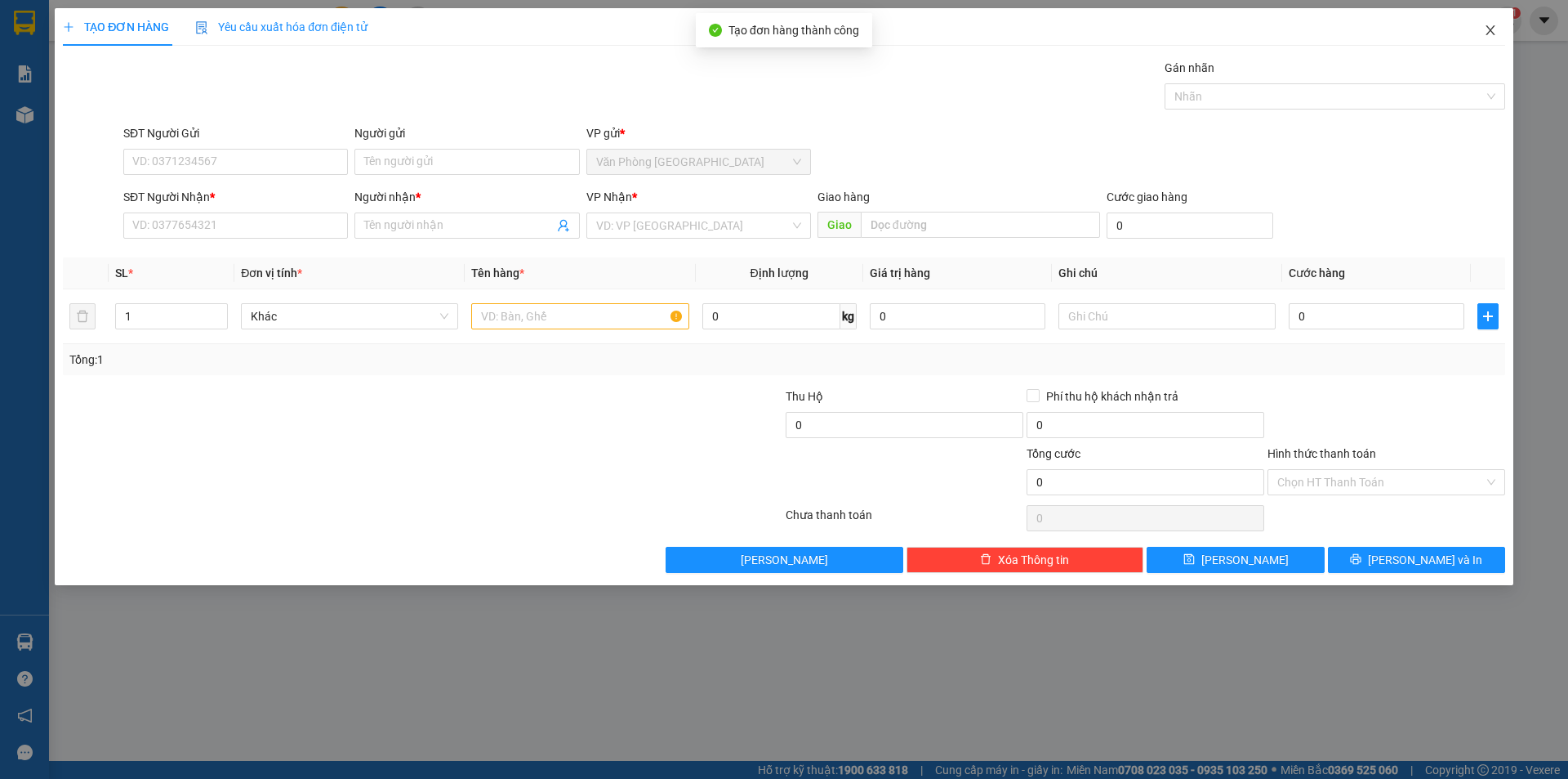
click at [1498, 25] on span "Close" at bounding box center [1491, 31] width 46 height 46
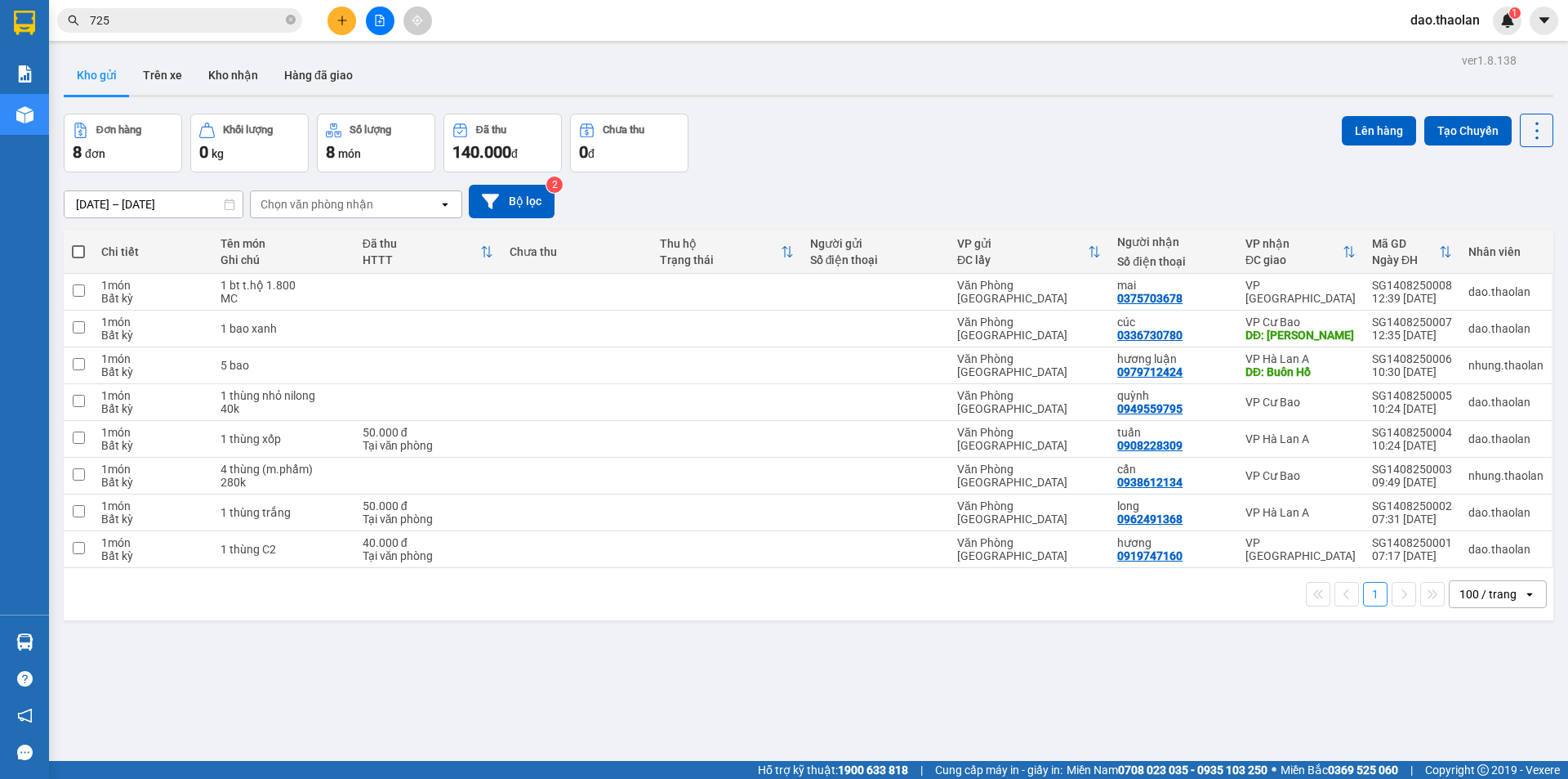
click at [1481, 580] on div "100 / trang open" at bounding box center [1498, 593] width 98 height 27
click at [1475, 566] on div "100 / trang" at bounding box center [1486, 558] width 98 height 29
click at [1460, 602] on div "100 / trang" at bounding box center [1488, 594] width 57 height 17
click at [1506, 561] on span "100 / trang" at bounding box center [1481, 558] width 62 height 17
click at [1076, 607] on div "1 100 / trang open" at bounding box center [808, 593] width 1476 height 27
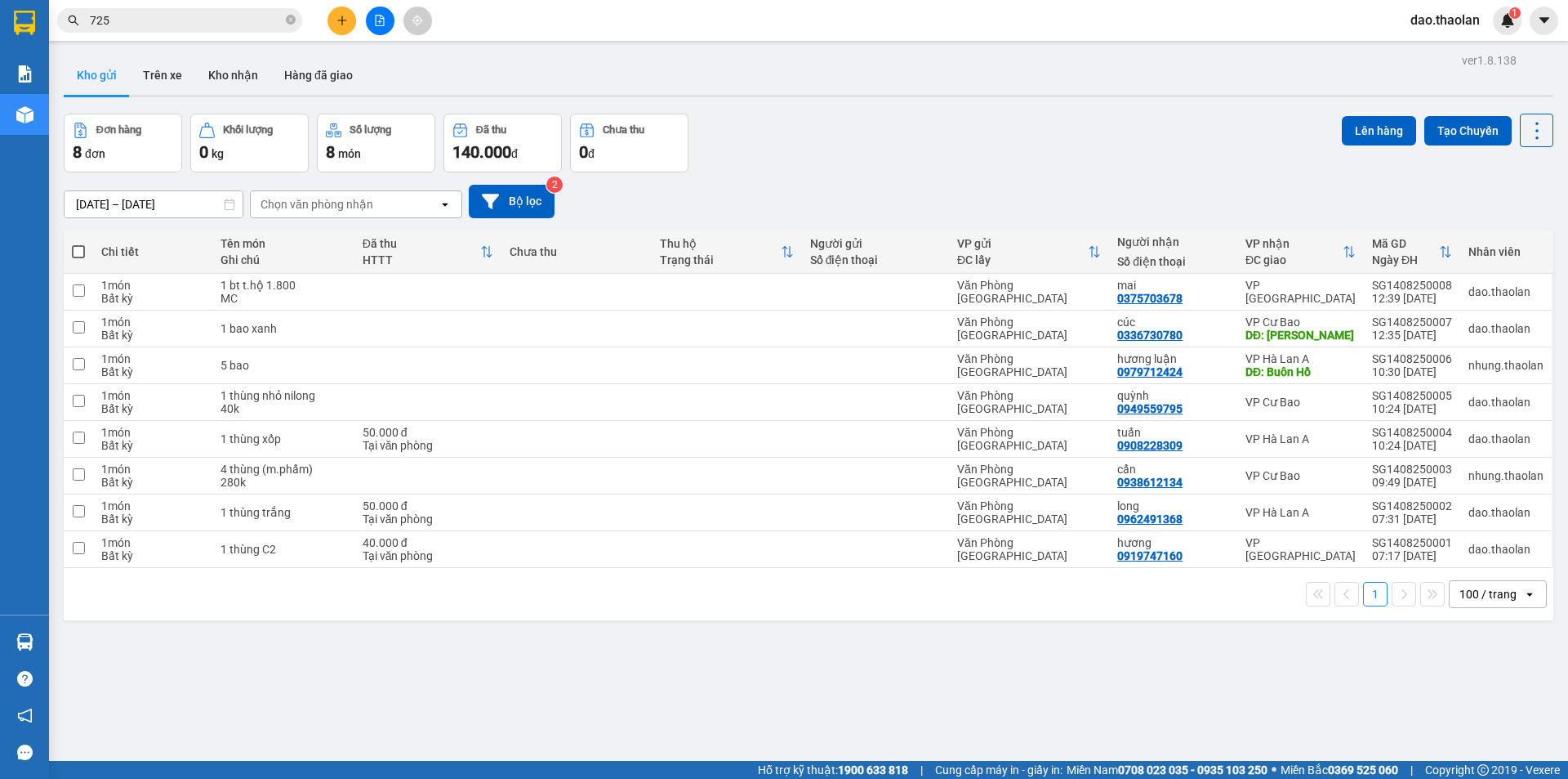
click at [335, 18] on button at bounding box center [342, 21] width 28 height 28
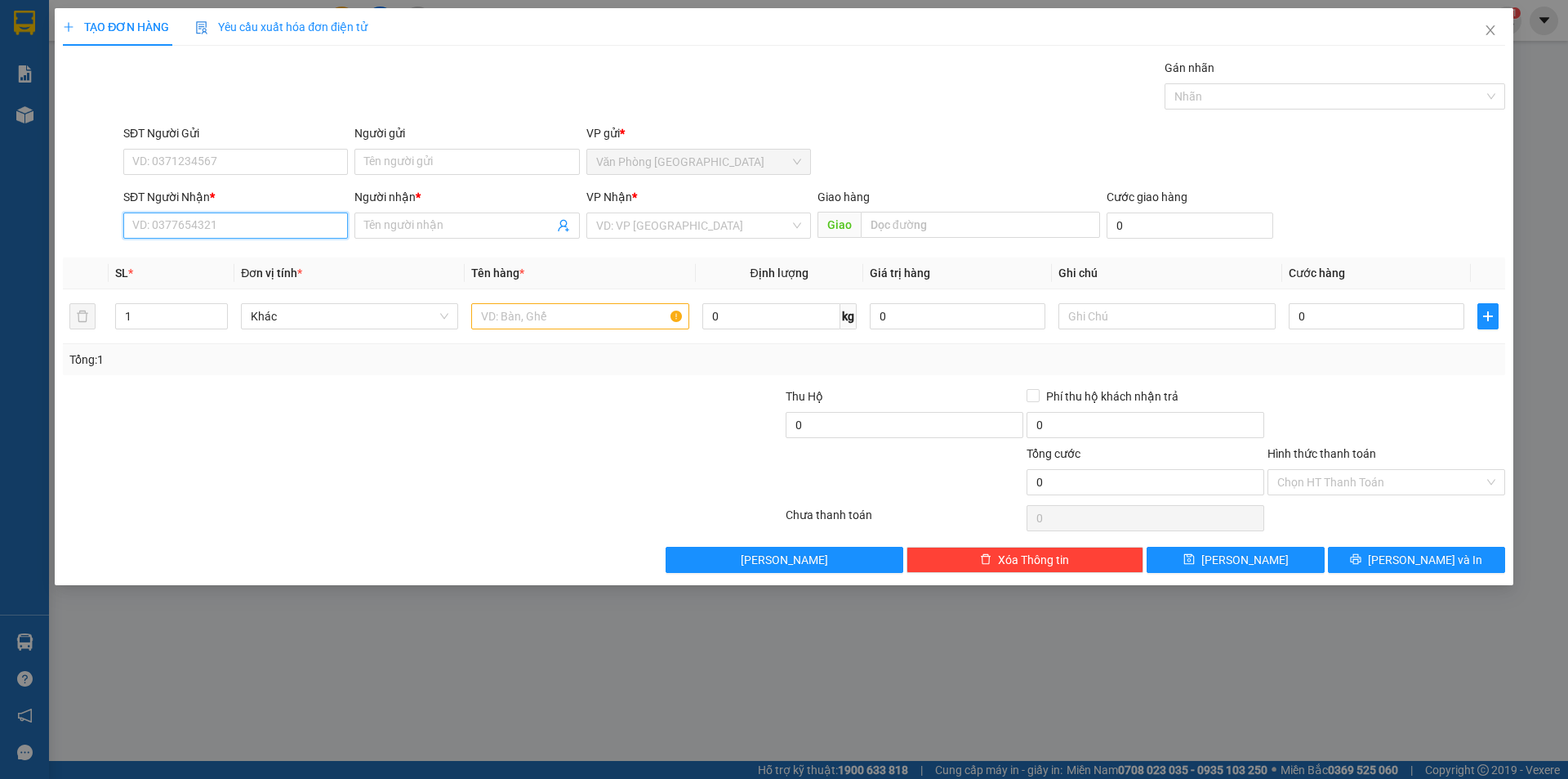
click at [308, 221] on input "SĐT Người Nhận *" at bounding box center [235, 225] width 225 height 26
click at [221, 264] on div "0796713030 - [PERSON_NAME]" at bounding box center [235, 258] width 205 height 18
type input "0796713030"
type input "hường"
type input "0796713030"
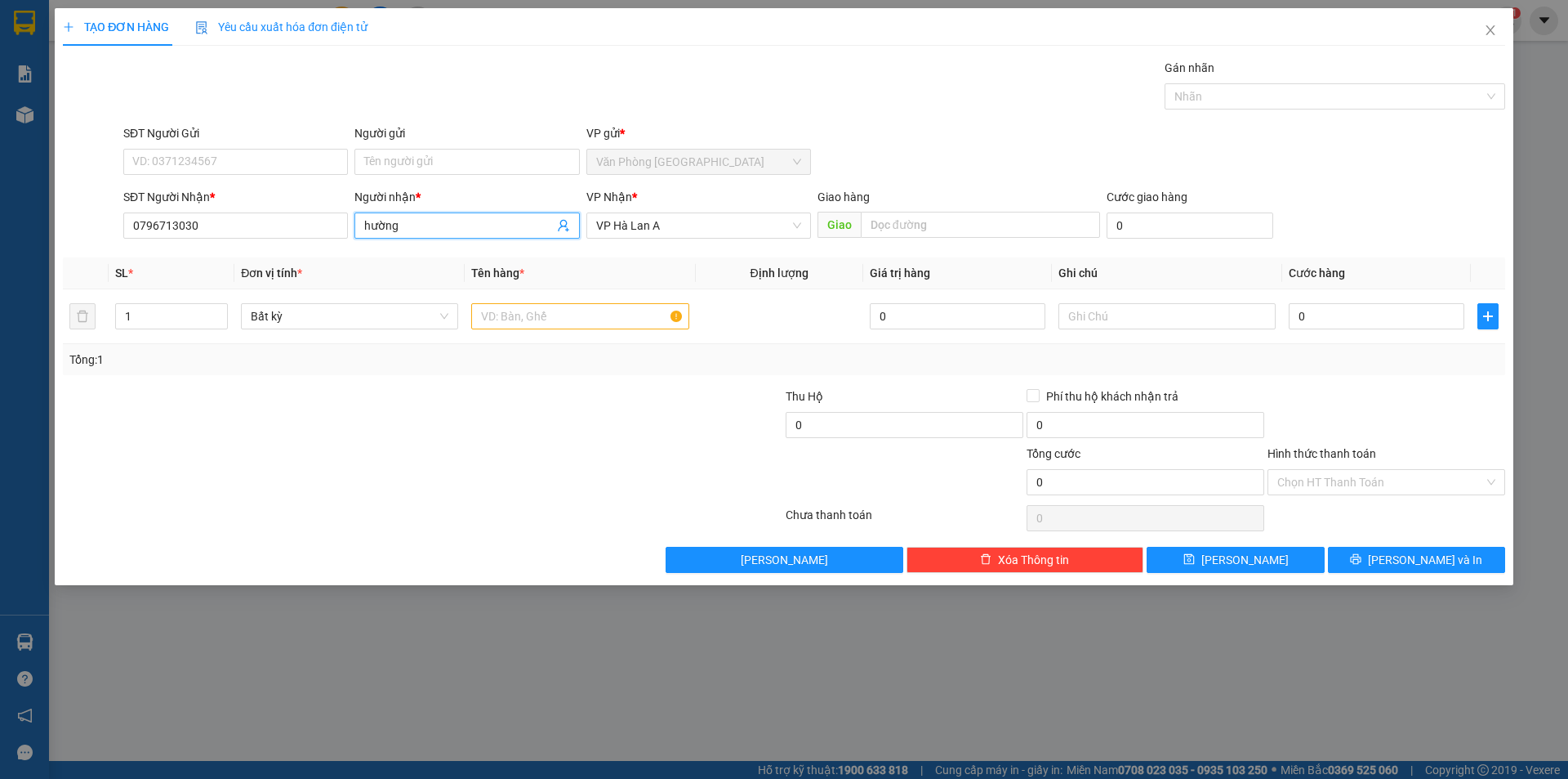
drag, startPoint x: 426, startPoint y: 228, endPoint x: 277, endPoint y: 211, distance: 150.0
click at [279, 213] on div "SĐT Người [PERSON_NAME] * 0796713030 Người [PERSON_NAME] * [PERSON_NAME] [PERSO…" at bounding box center [814, 216] width 1388 height 57
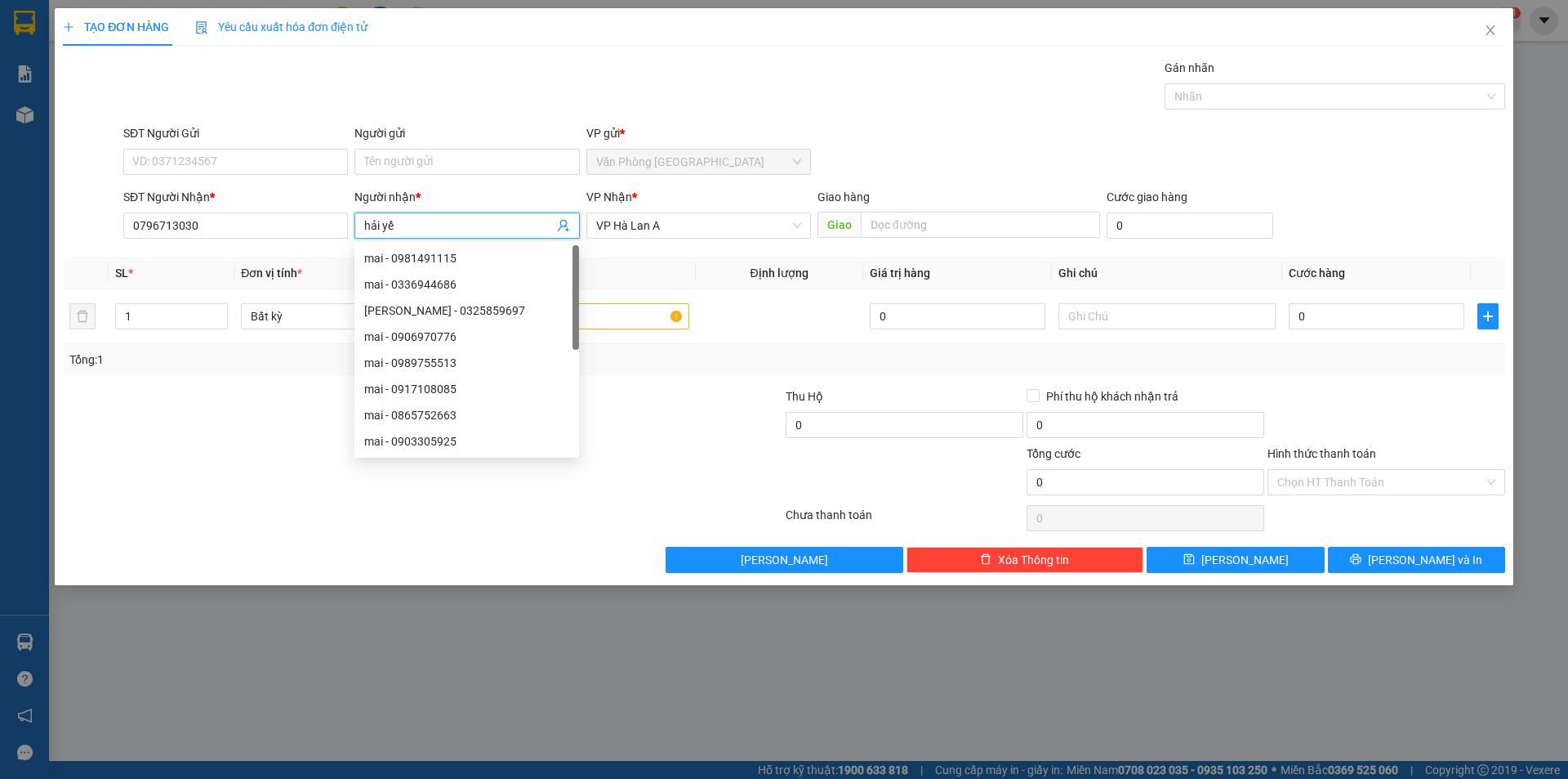
type input "hải yến"
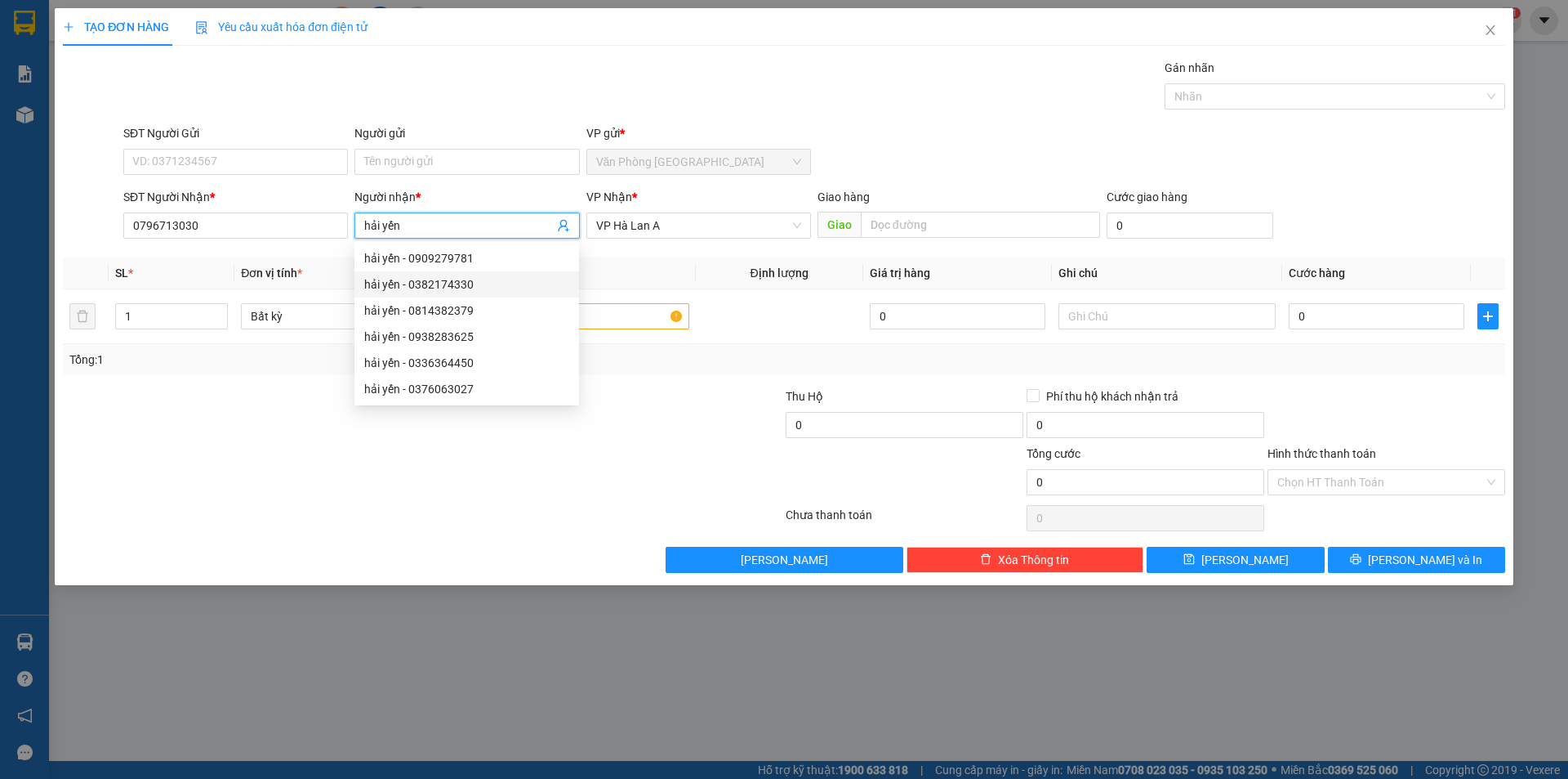
click at [492, 287] on div "hải yến - 0382174330" at bounding box center [467, 285] width 205 height 18
type input "0382174330"
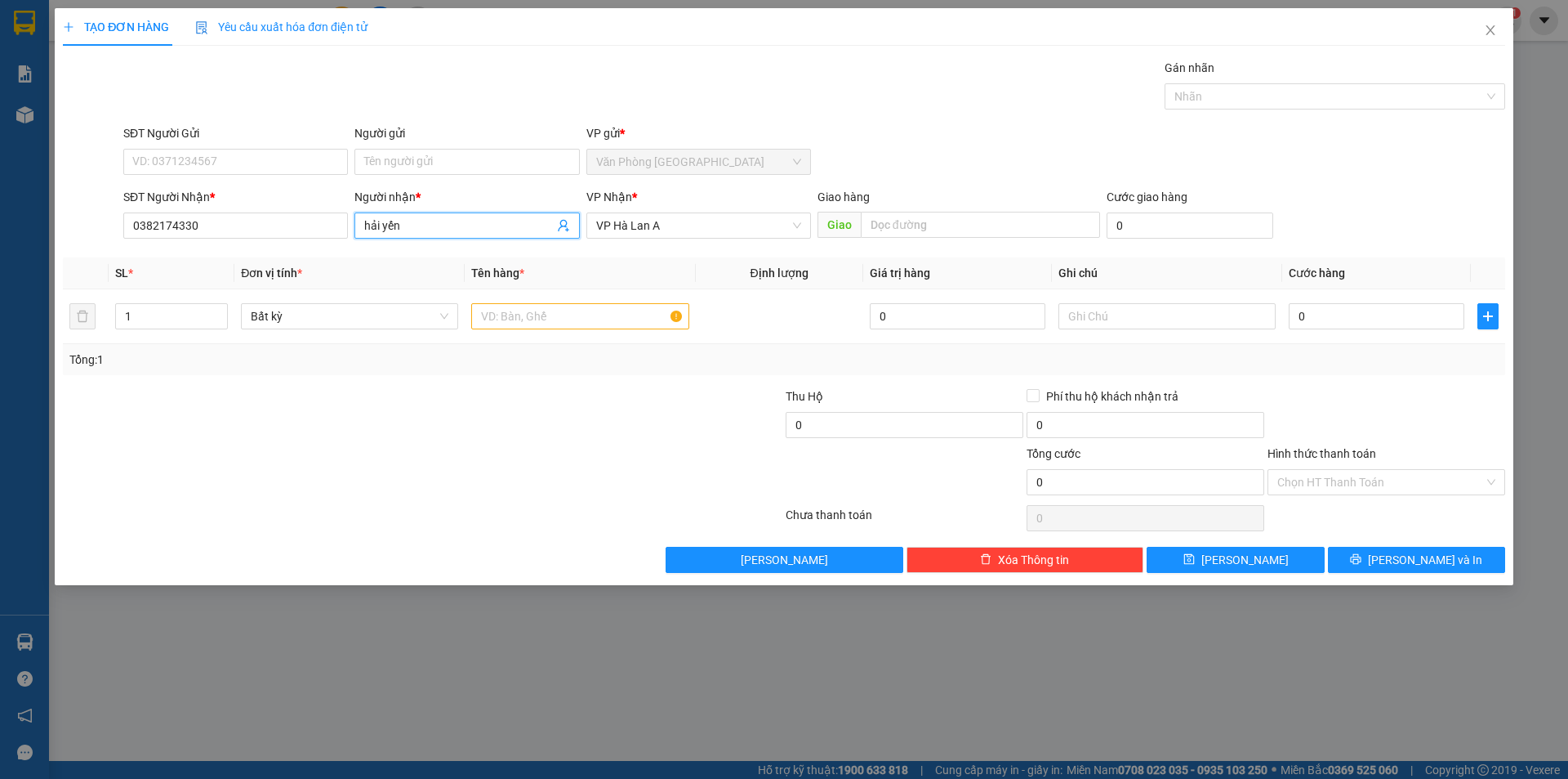
type input "hải yến"
drag, startPoint x: 233, startPoint y: 239, endPoint x: 233, endPoint y: 226, distance: 13.0
click at [233, 226] on div "SĐT Người [PERSON_NAME] * 0382174330" at bounding box center [235, 216] width 225 height 57
click at [233, 226] on input "0382174330" at bounding box center [235, 225] width 225 height 26
type input "0382174330"
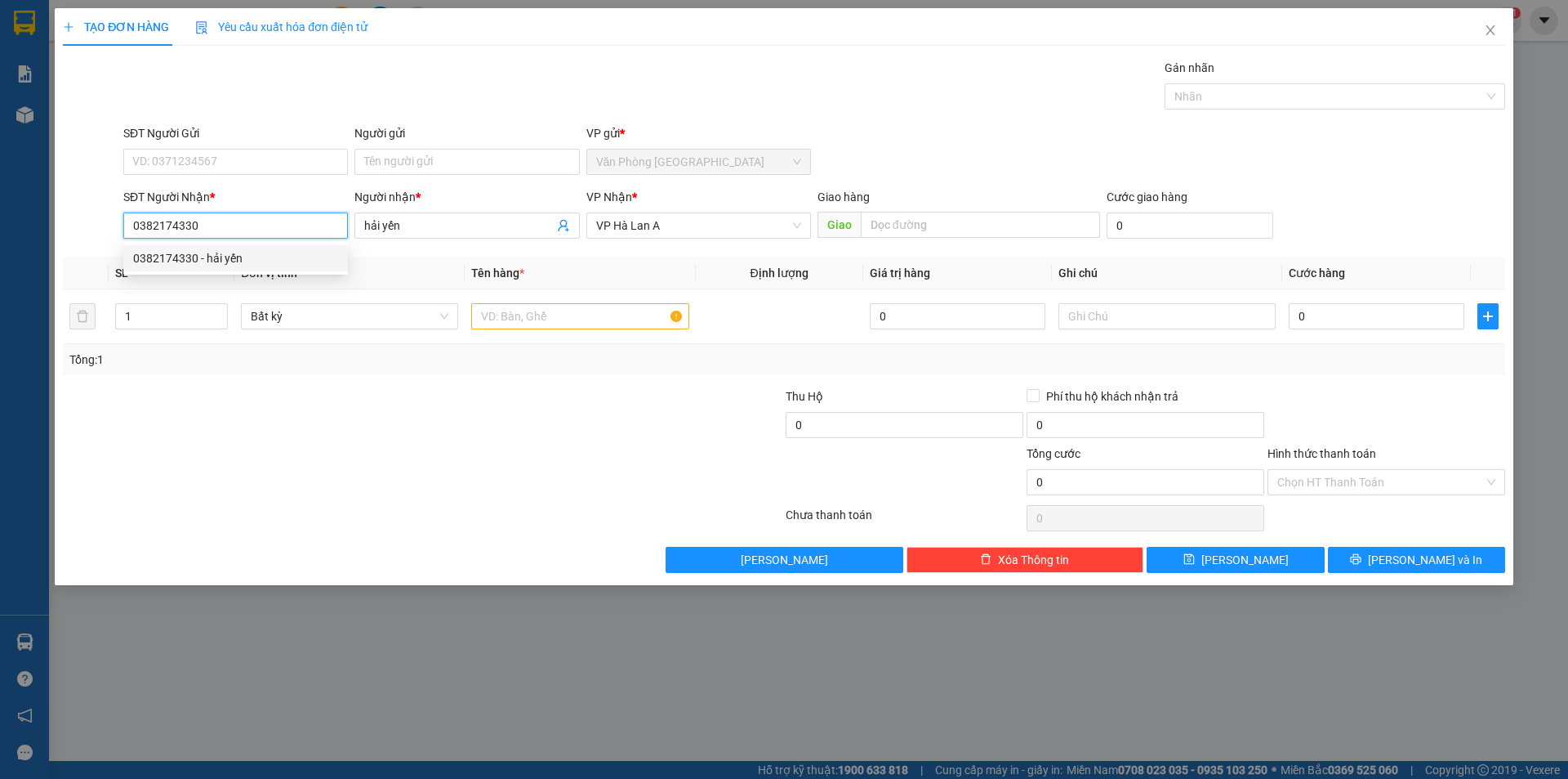
drag, startPoint x: 244, startPoint y: 271, endPoint x: 254, endPoint y: 277, distance: 11.7
click at [245, 273] on div "0382174330 0382174330 - hải yến" at bounding box center [235, 258] width 225 height 32
click at [297, 263] on div "0382174330 - hải yến" at bounding box center [235, 258] width 205 height 18
click at [584, 310] on input "text" at bounding box center [580, 315] width 217 height 26
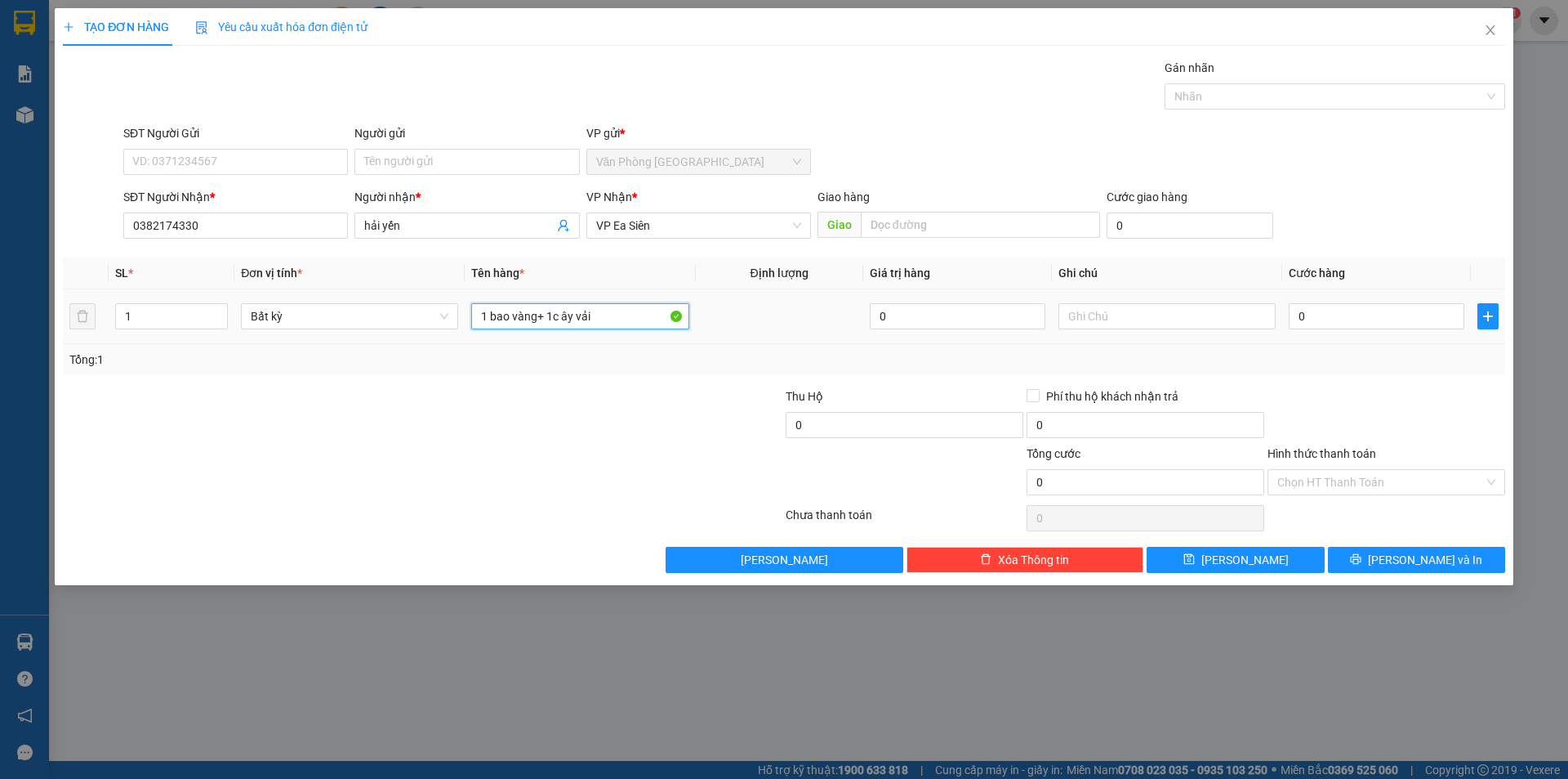
click at [565, 314] on input "1 bao vàng+ 1c ây vải" at bounding box center [580, 315] width 217 height 26
type input "1 bao vàng+ 1cây vải"
click at [1133, 322] on input "text" at bounding box center [1167, 315] width 217 height 26
type input "55k"
drag, startPoint x: 1140, startPoint y: 320, endPoint x: 1036, endPoint y: 315, distance: 104.1
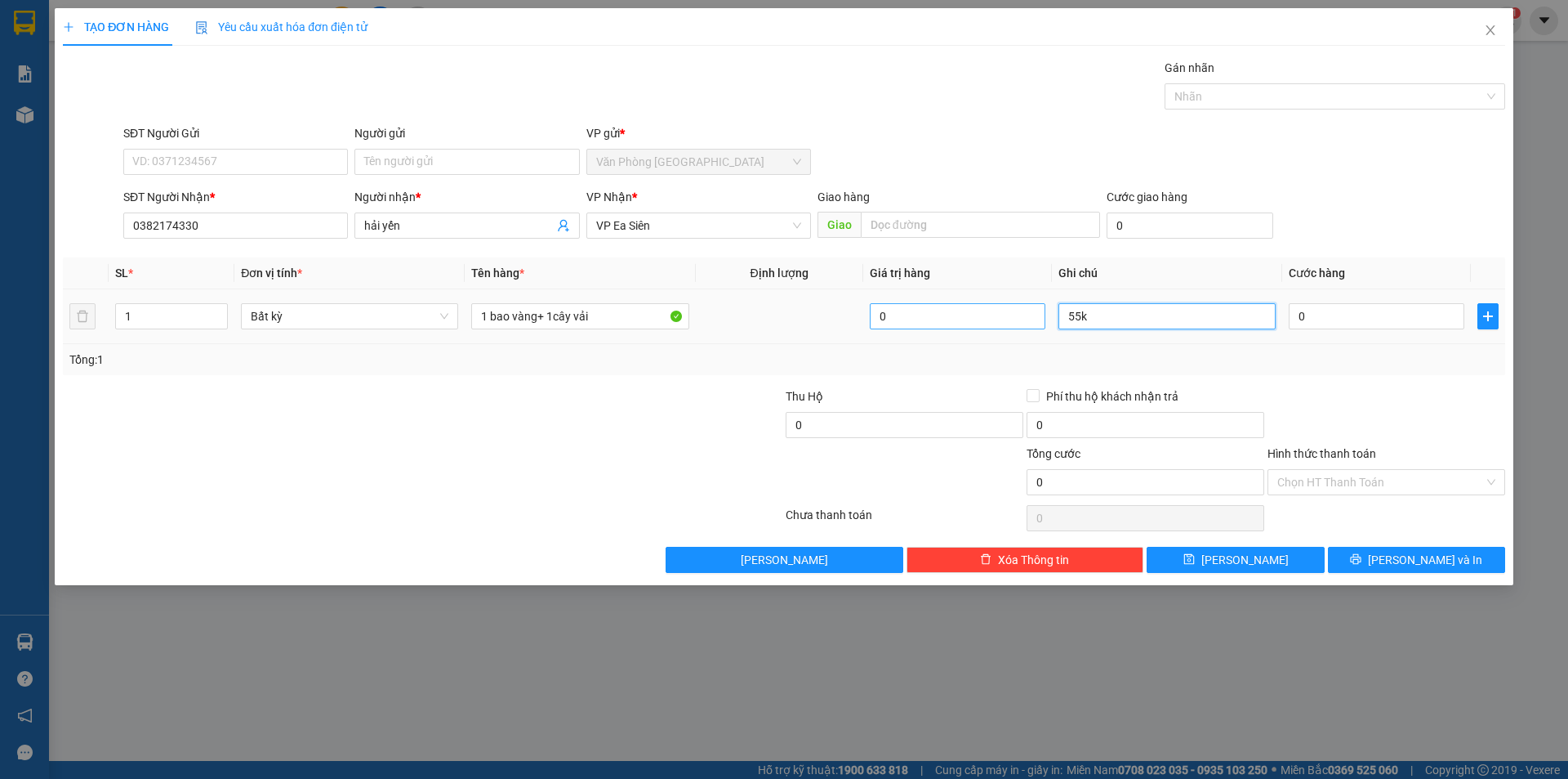
click at [1018, 316] on tr "1 Bất kỳ 1 bao vàng+ 1cây vải 0 55k 0" at bounding box center [784, 317] width 1442 height 55
type input "1 bao vàng+ 1cây vải55k"
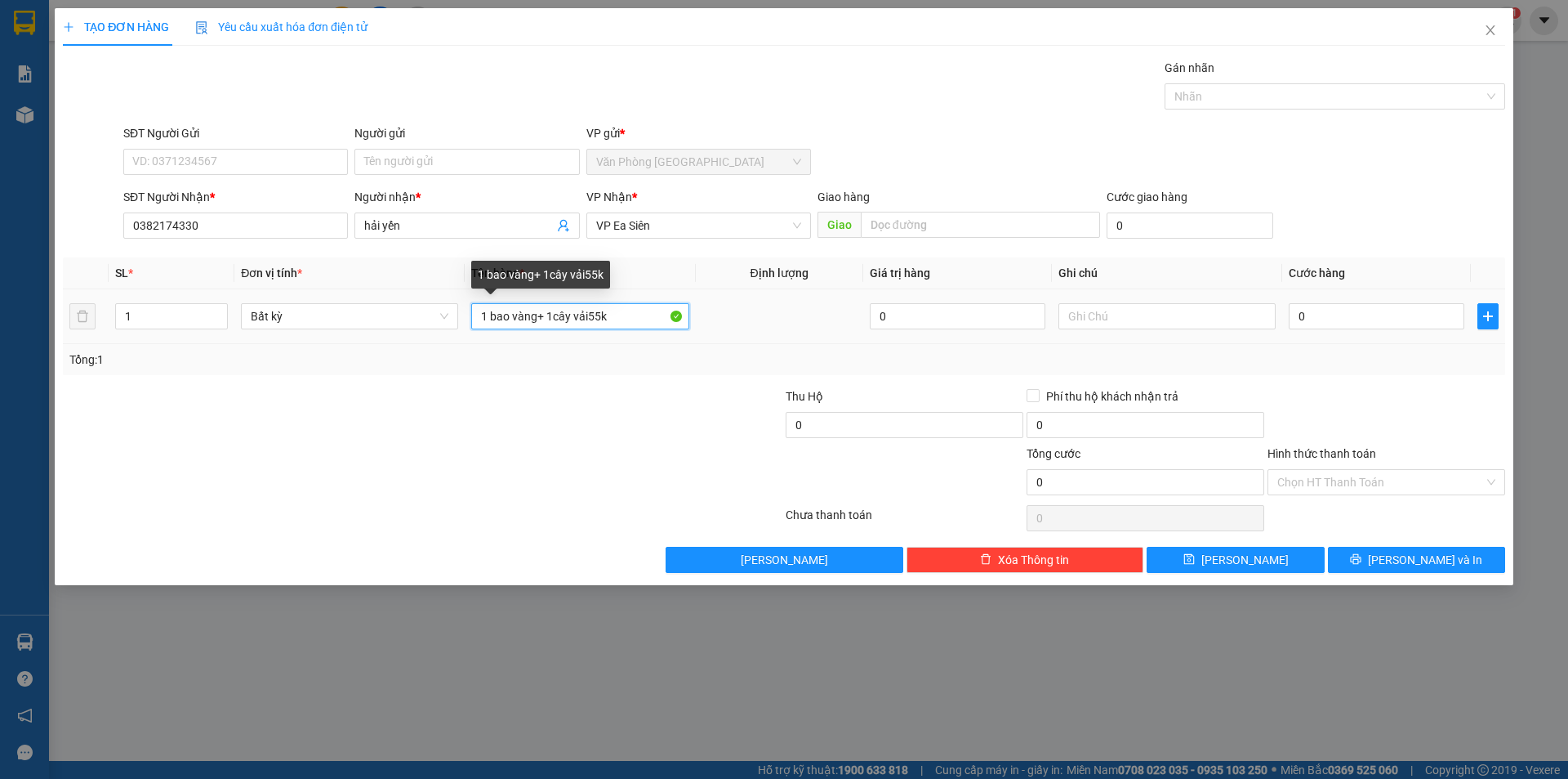
click at [633, 310] on input "1 bao vàng+ 1cây vải55k" at bounding box center [580, 315] width 217 height 26
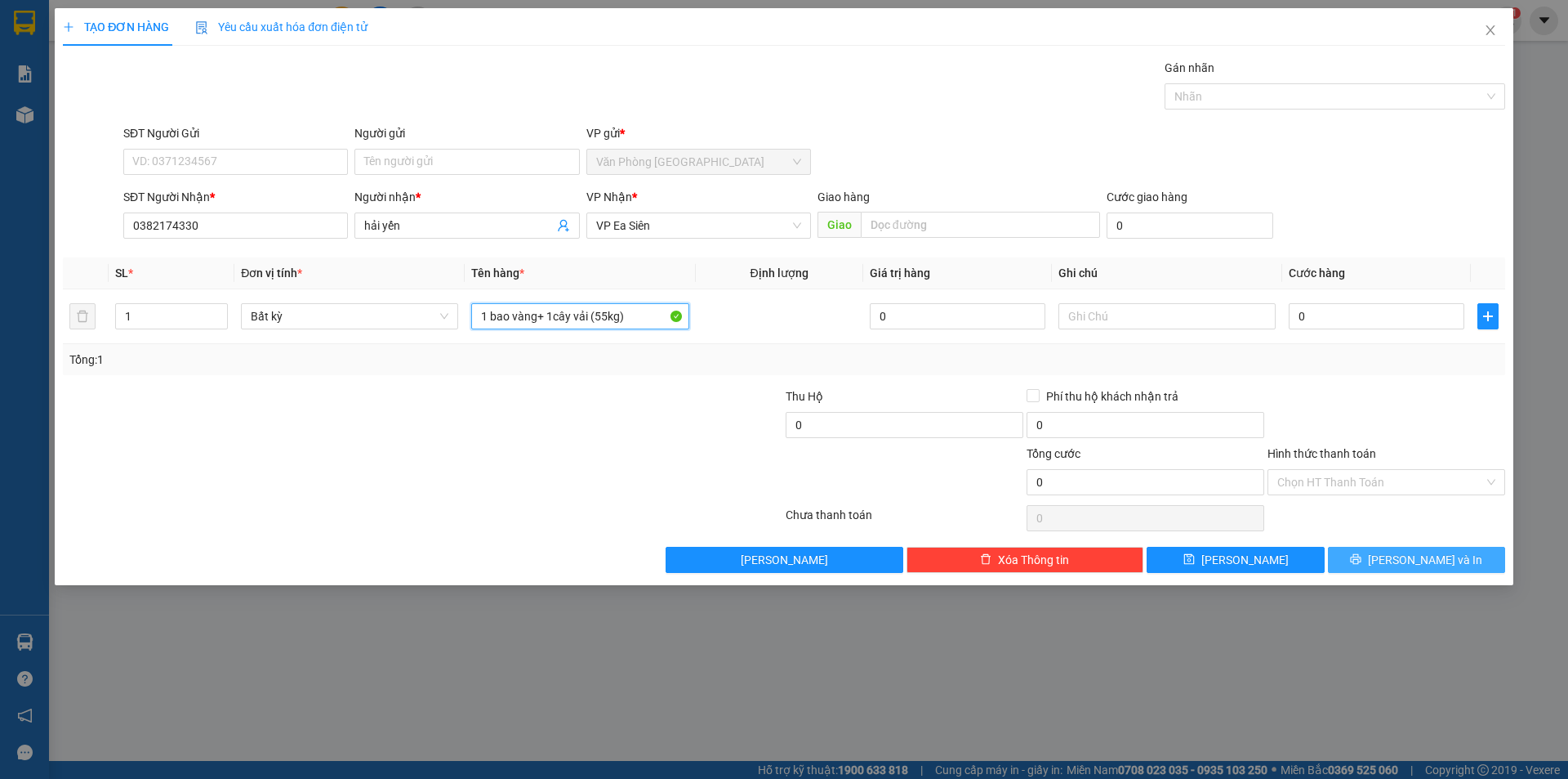
type input "1 bao vàng+ 1cây vải (55kg)"
click at [1411, 551] on span "[PERSON_NAME] và In" at bounding box center [1425, 560] width 114 height 18
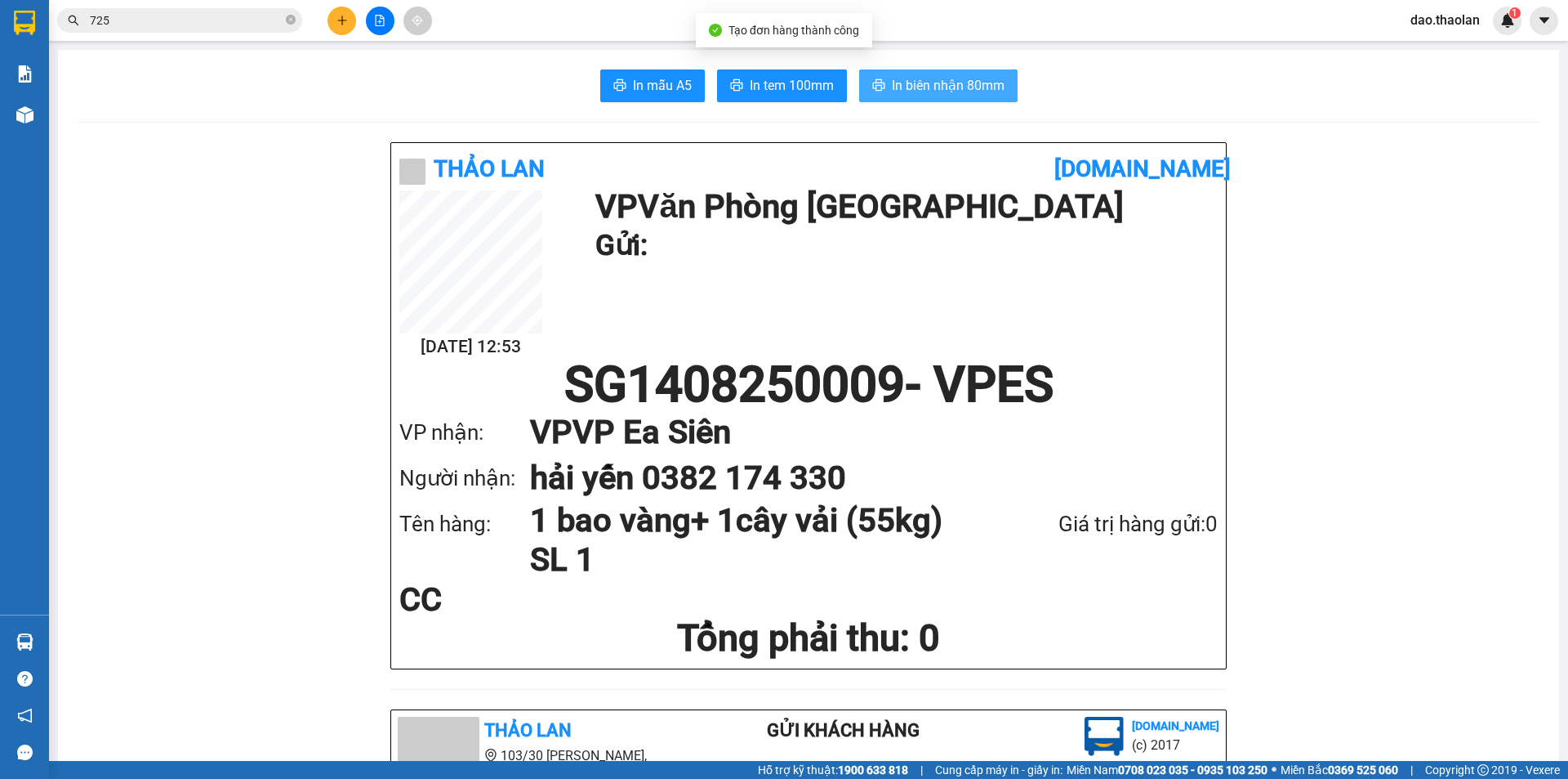
click at [937, 77] on button "In biên nhận 80mm" at bounding box center [938, 85] width 158 height 32
drag, startPoint x: 151, startPoint y: 27, endPoint x: 0, endPoint y: -38, distance: 164.4
click at [0, 0] on html "Kết quả [PERSON_NAME] ( 2766 ) Bộ lọc Mã ĐH Trạng thái Món hàng Thu hộ [PERSON_…" at bounding box center [784, 390] width 1568 height 779
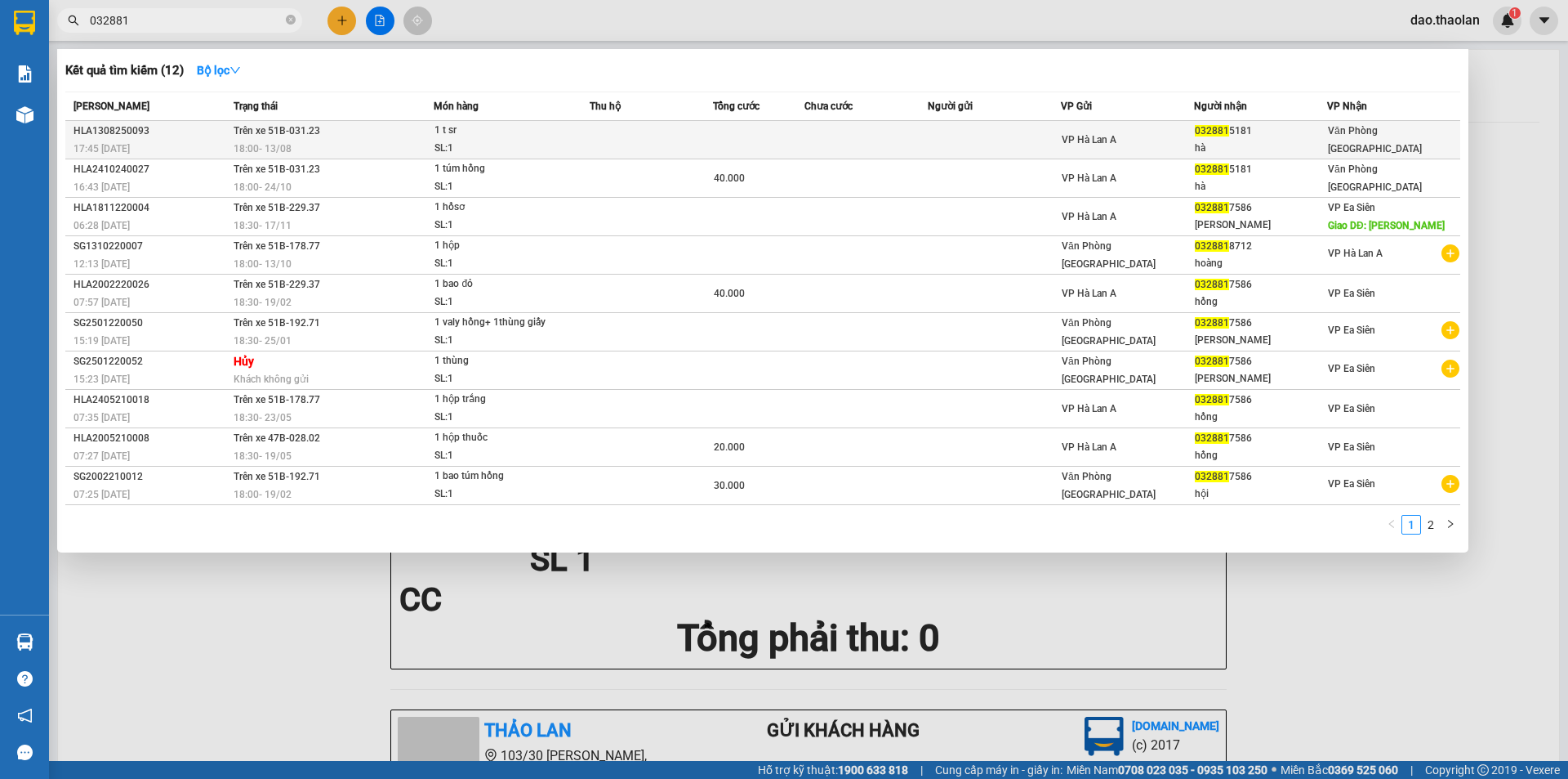
type input "032881"
click at [757, 135] on td at bounding box center [759, 140] width 92 height 38
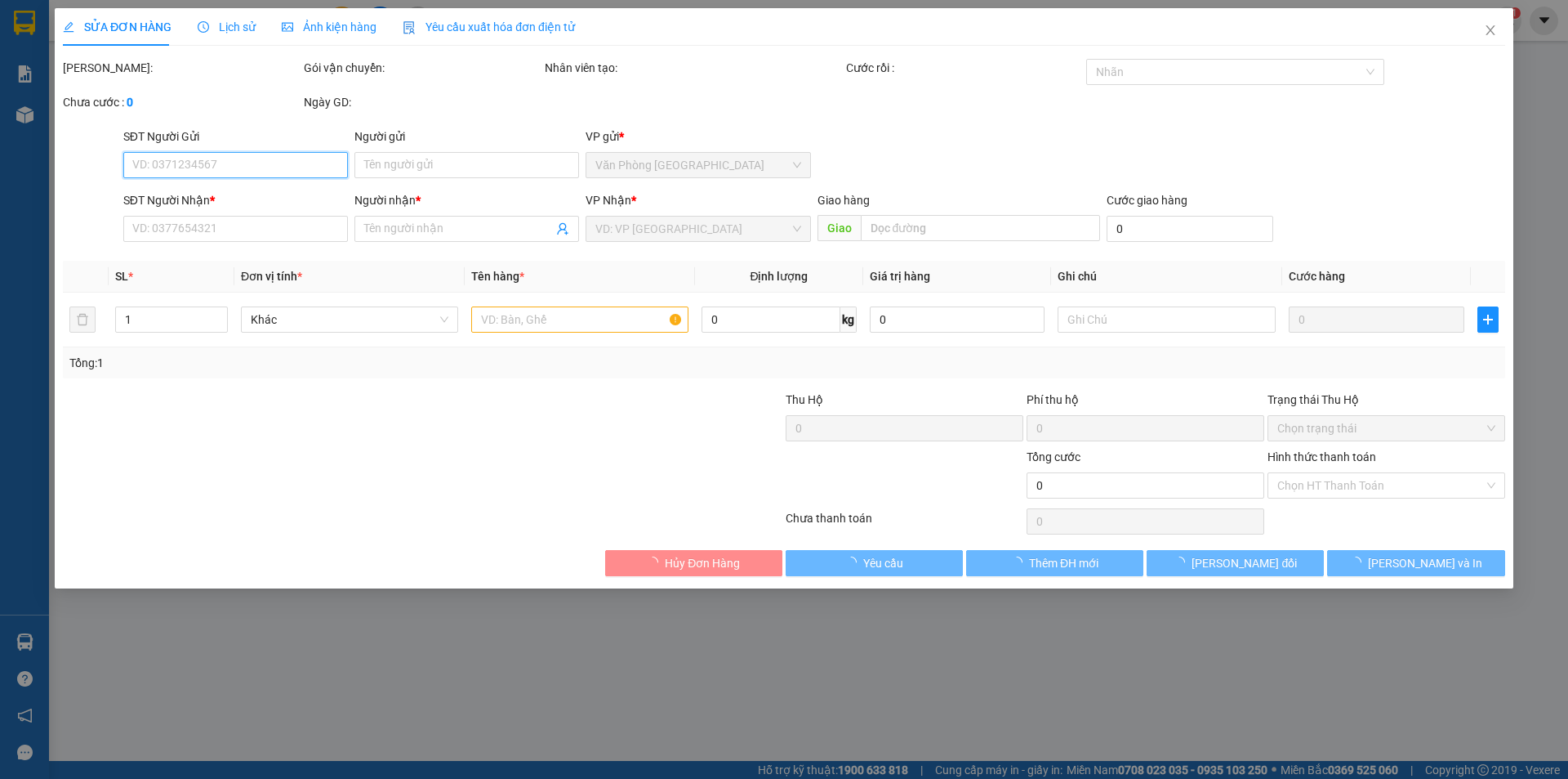
type input "0328815181"
type input "hà"
